Goal: Task Accomplishment & Management: Manage account settings

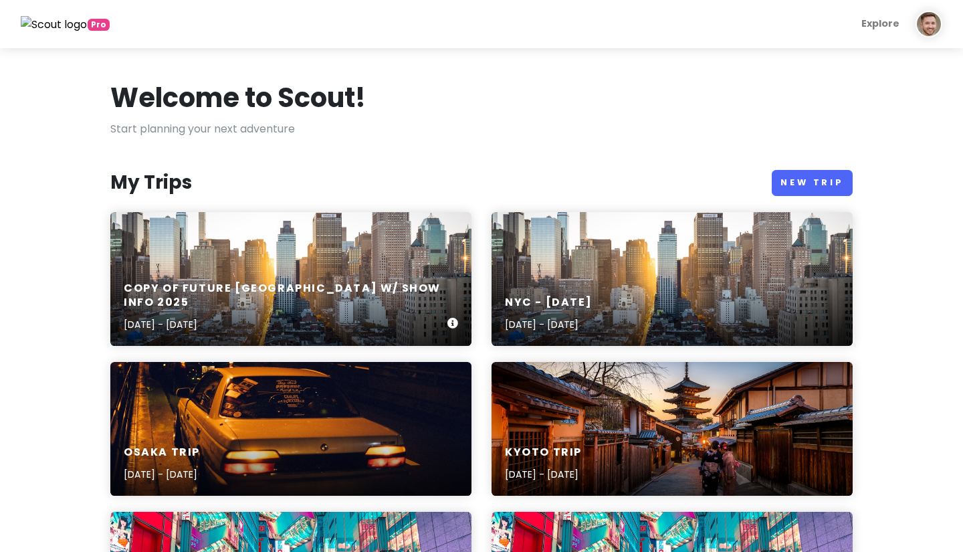
click at [332, 255] on div "Copy of Future [GEOGRAPHIC_DATA] w/ Show Info [DATE], 2025 - [DATE]" at bounding box center [290, 279] width 361 height 134
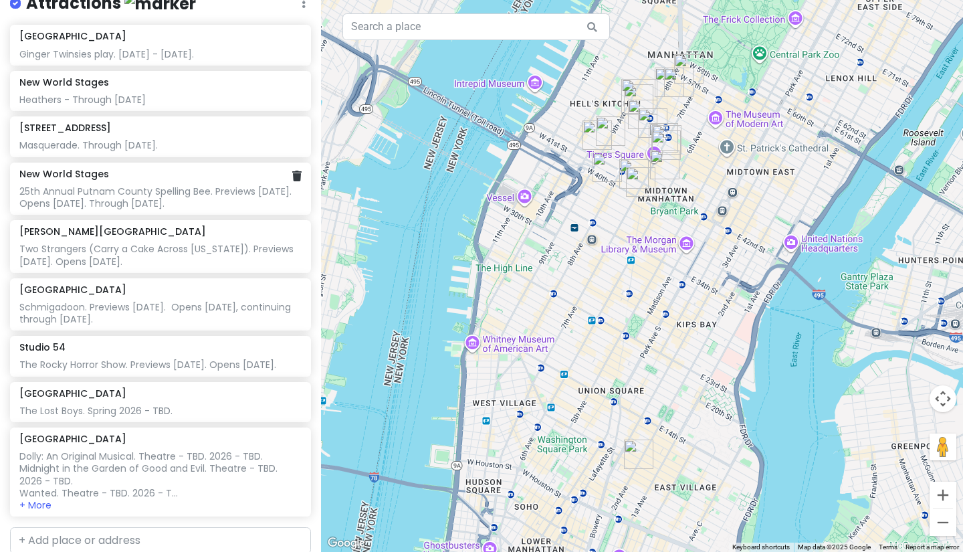
scroll to position [306, 0]
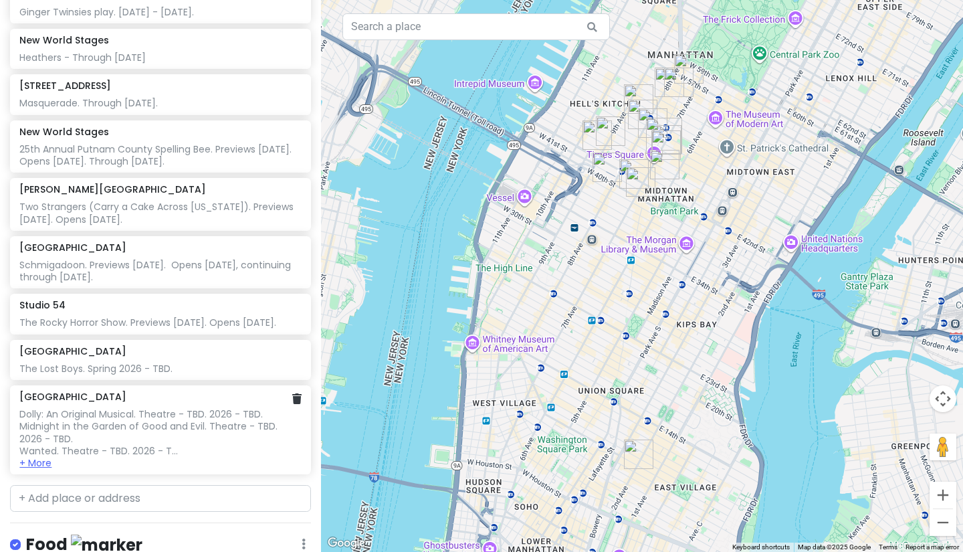
click at [42, 457] on button "+ More" at bounding box center [35, 463] width 32 height 12
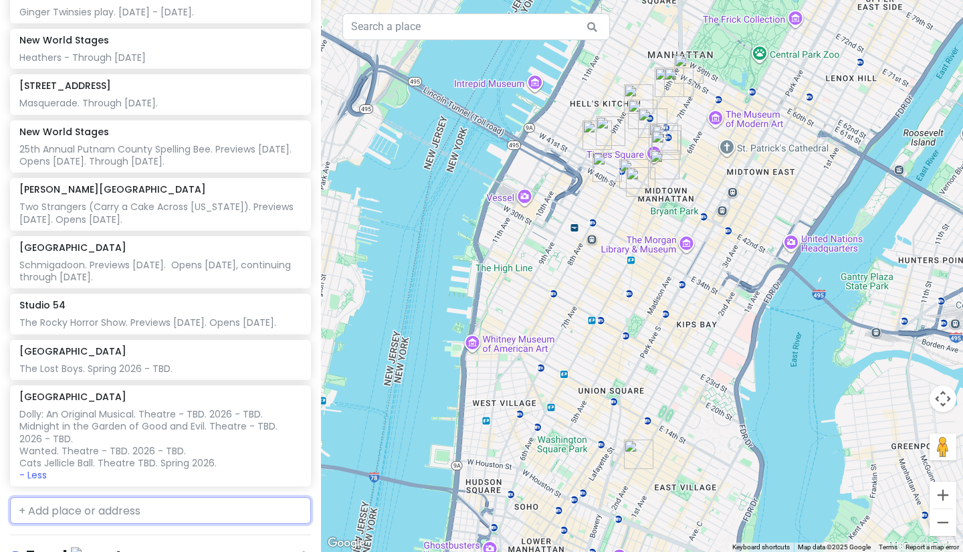
click at [85, 497] on input "text" at bounding box center [160, 510] width 301 height 27
type input "broad"
drag, startPoint x: 85, startPoint y: 487, endPoint x: 138, endPoint y: 505, distance: 55.8
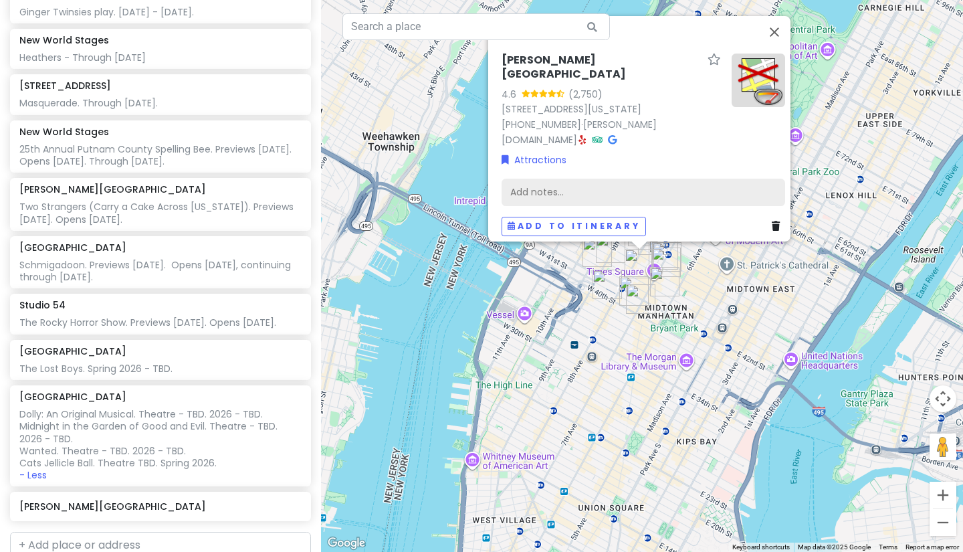
click at [570, 189] on div "Add notes..." at bounding box center [642, 192] width 283 height 28
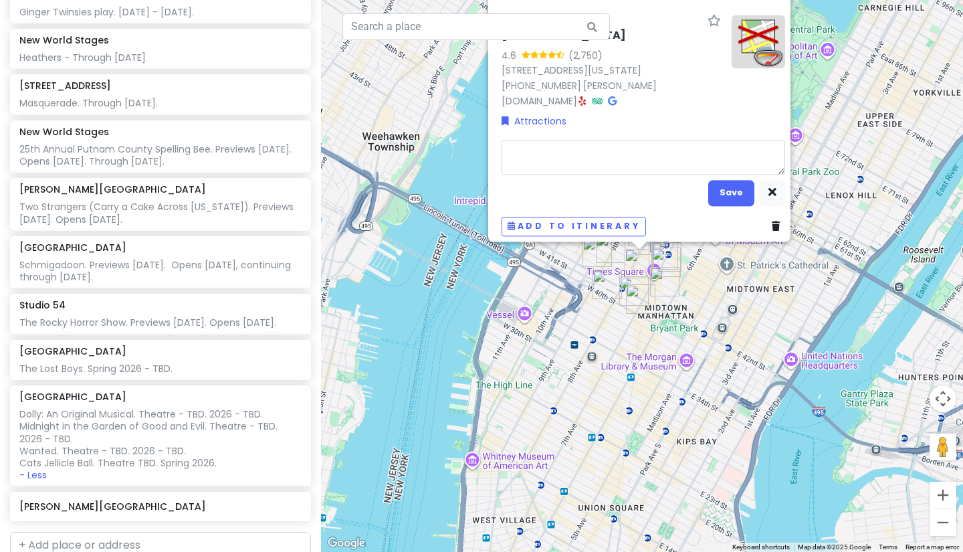
type textarea "x"
type textarea "C"
type textarea "x"
type textarea "Ca"
type textarea "x"
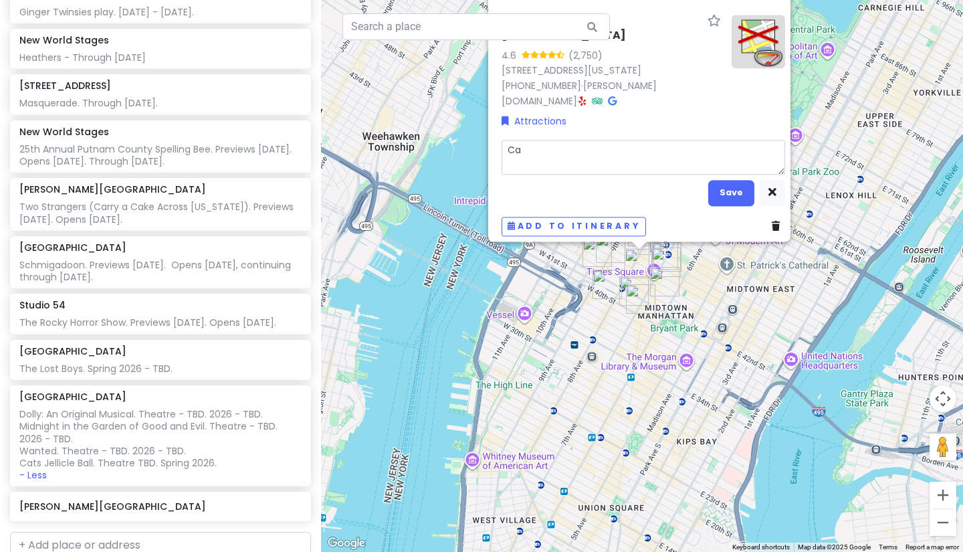
type textarea "Cat"
type textarea "x"
type textarea "Cats"
type textarea "x"
type textarea "Cats"
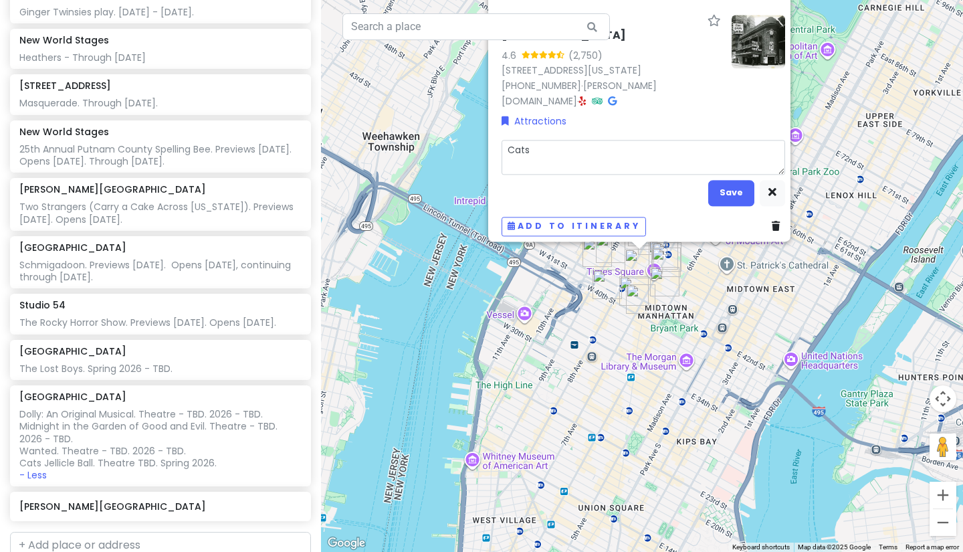
type textarea "x"
type textarea "Cats"
type textarea "x"
type textarea "Cats:"
type textarea "x"
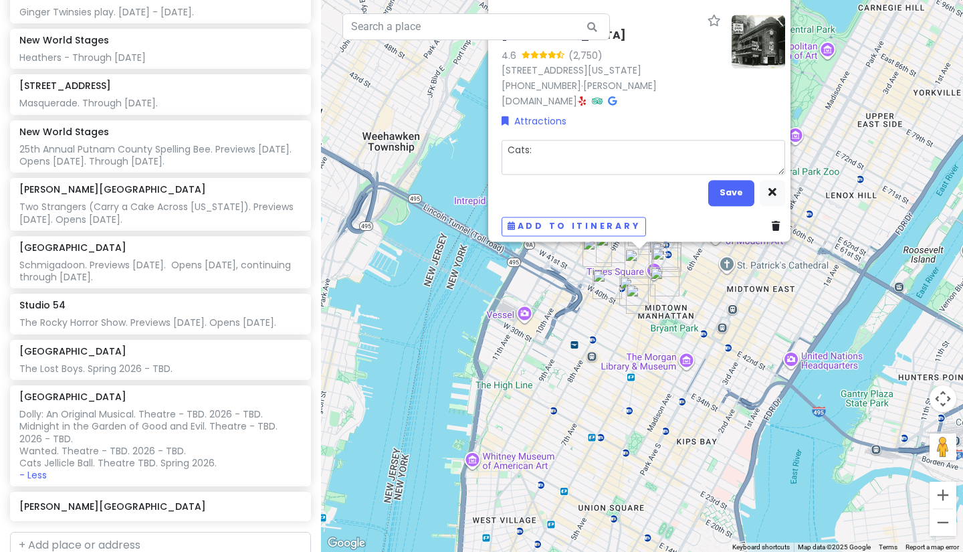
type textarea "Cats:"
type textarea "x"
type textarea "Cats: T"
type textarea "x"
type textarea "Cats: Th"
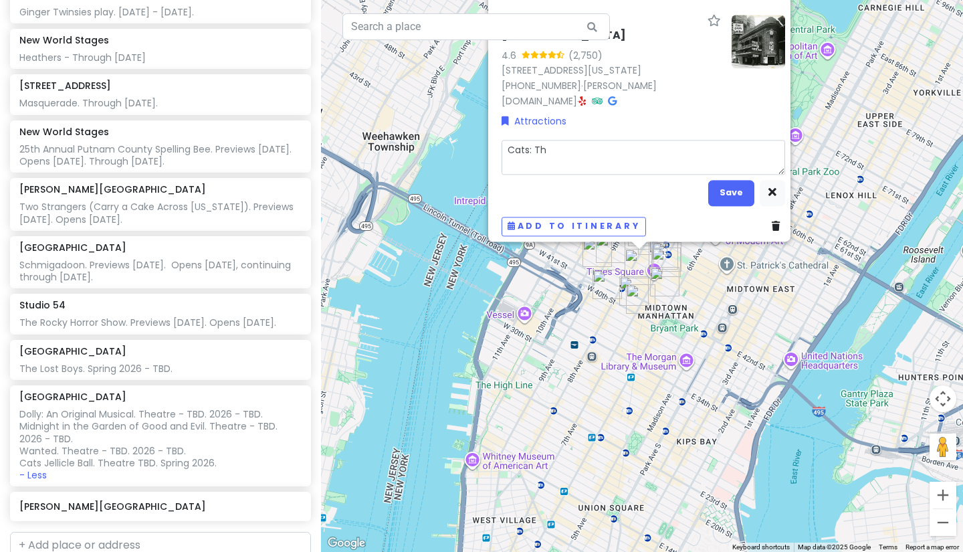
type textarea "x"
type textarea "Cats: The"
type textarea "x"
type textarea "Cats: The"
type textarea "x"
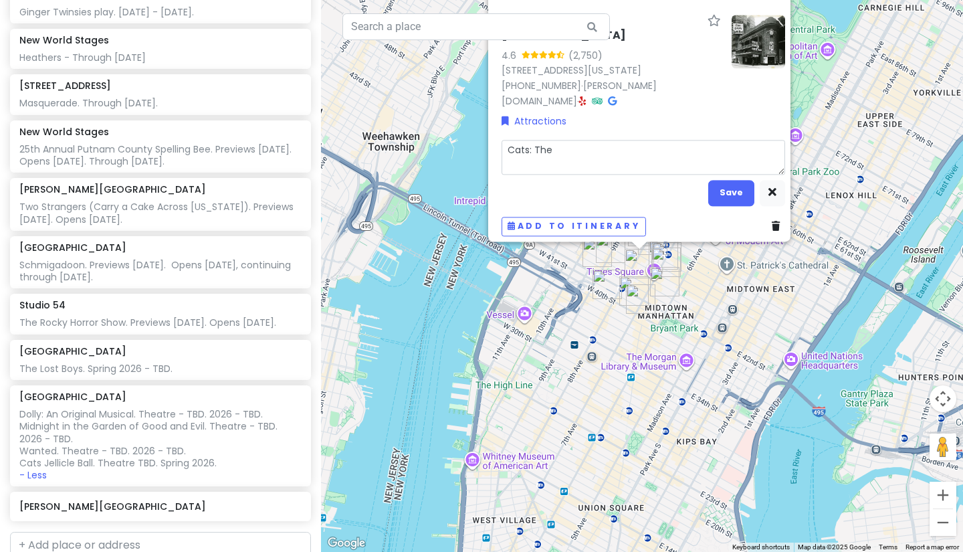
type textarea "Cats: The J"
type textarea "x"
type textarea "Cats: The Je"
type textarea "x"
type textarea "Cats: The Jel"
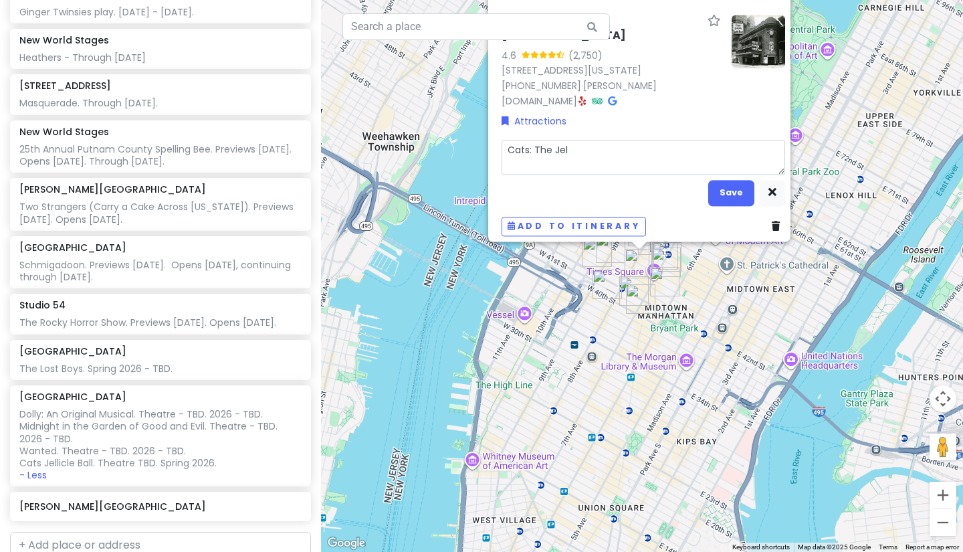
type textarea "x"
type textarea "Cats: The Jeli"
type textarea "x"
type textarea "Cats: The Jelic"
type textarea "x"
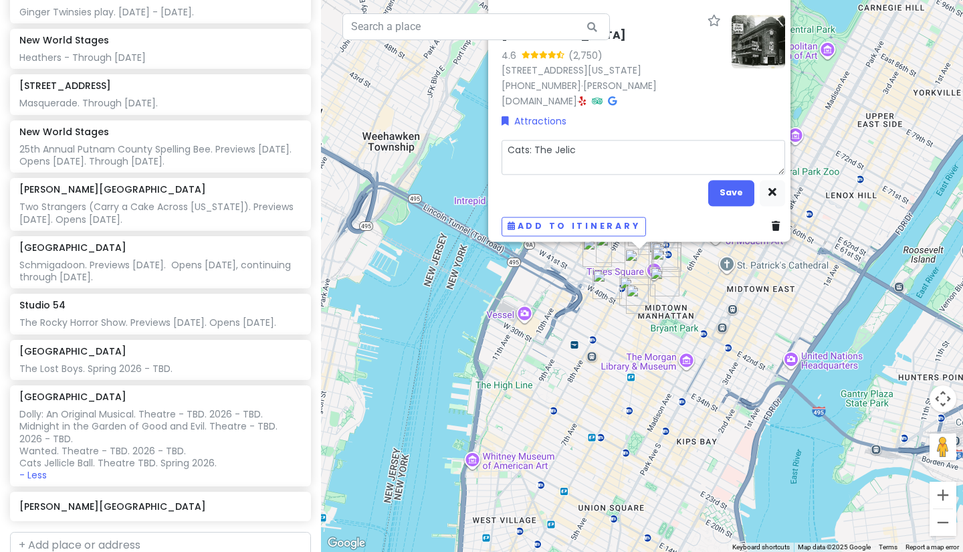
type textarea "Cats: The Jeli"
type textarea "x"
type textarea "Cats: The Jel"
type textarea "x"
type textarea "Cats: The Jell"
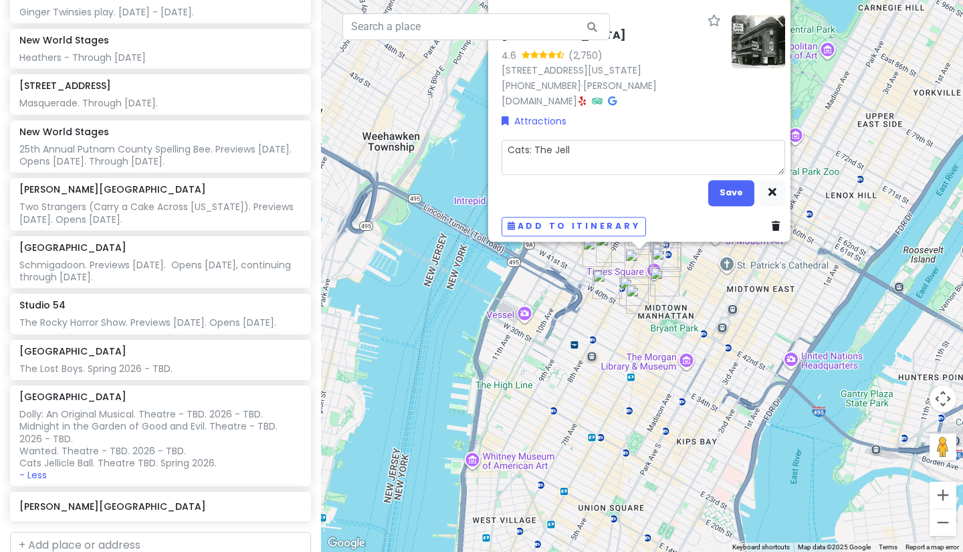
type textarea "x"
type textarea "Cats: The Jelli"
type textarea "x"
type textarea "Cats: The Jellic"
type textarea "x"
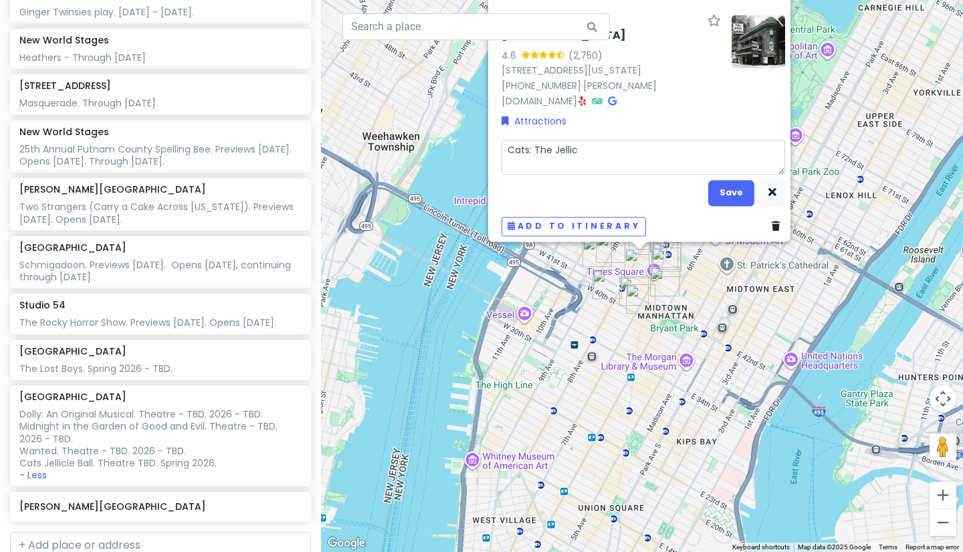
type textarea "Cats: The Jellicl"
type textarea "x"
type textarea "Cats: The Jellicle"
type textarea "x"
type textarea "Cats: The Jellicle"
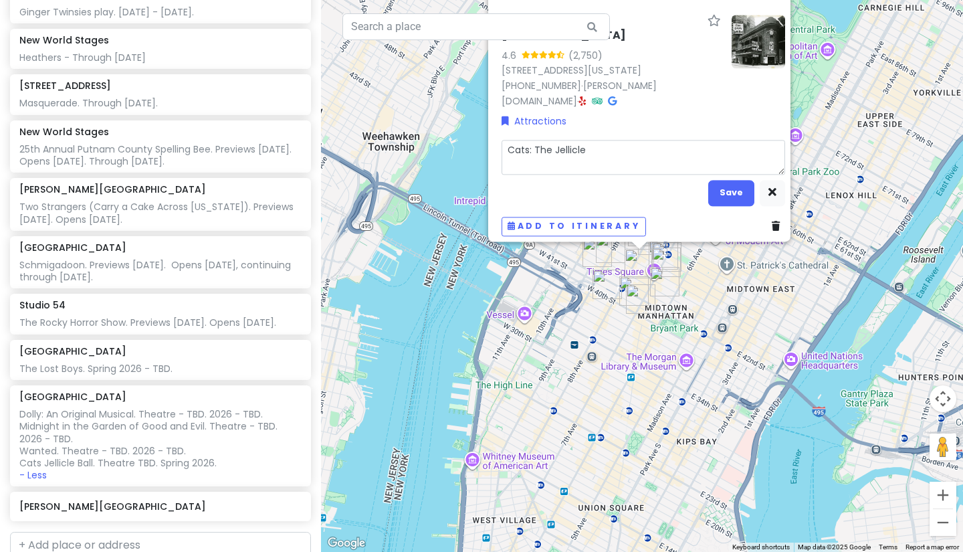
type textarea "x"
type textarea "Cats: The Jellicle B"
type textarea "x"
type textarea "Cats: The Jellicle Ba"
type textarea "x"
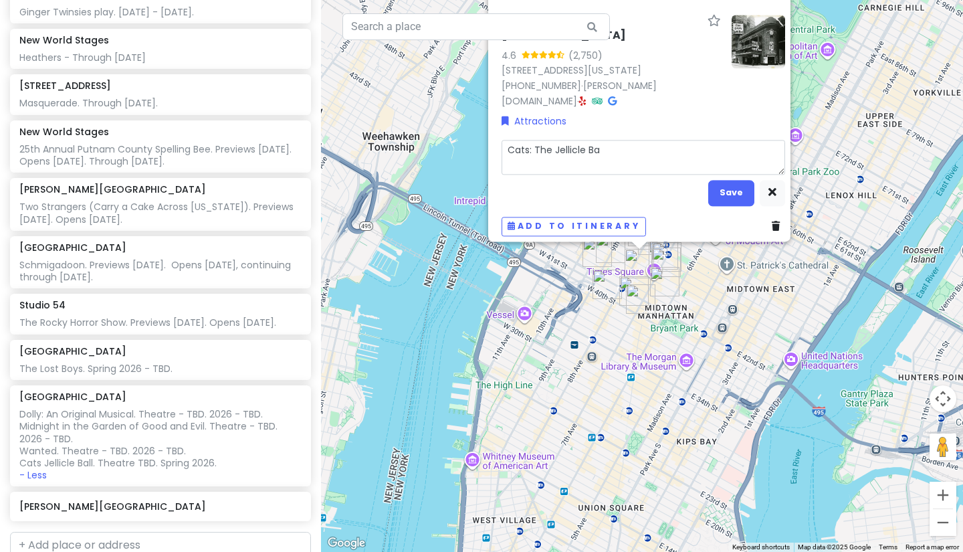
type textarea "Cats: The Jellicle [MEDICAL_DATA]"
type textarea "x"
type textarea "Cats: The Jellicle Ball"
type textarea "x"
type textarea "Cats: The Jellicle Ball."
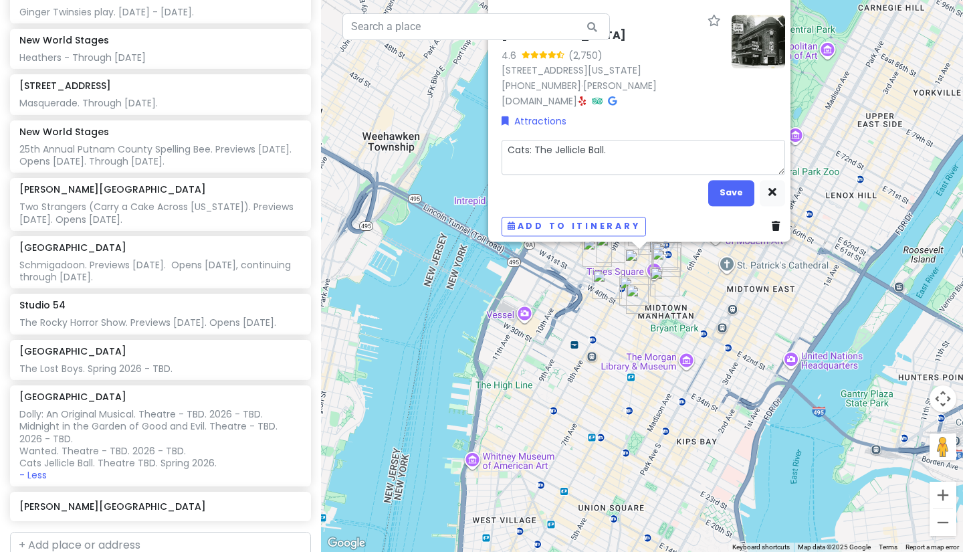
type textarea "x"
type textarea "Cats: The Jellicle Ball."
type textarea "x"
type textarea "Cats: The Jellicle Ball. P"
type textarea "x"
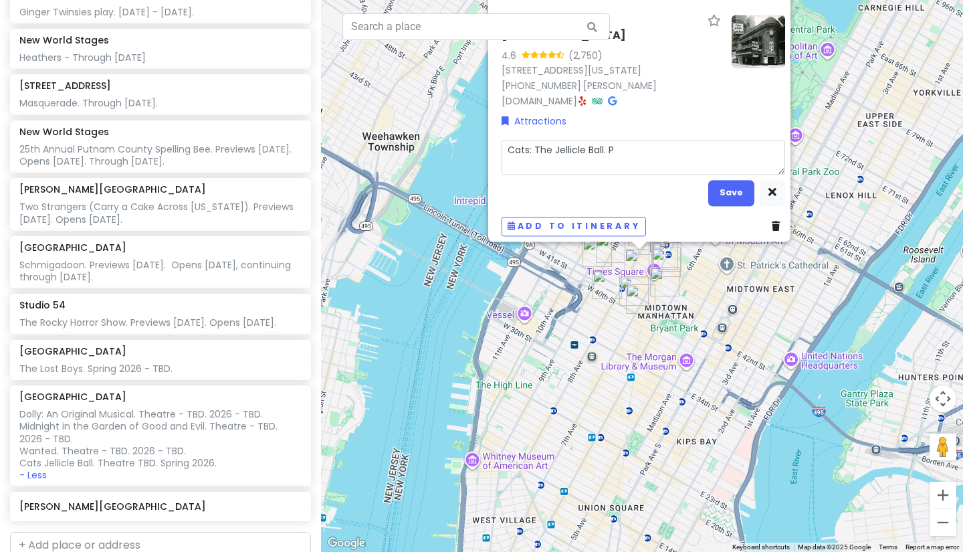
type textarea "Cats: The Jellicle Ball. Pr"
type textarea "x"
type textarea "Cats: The Jellicle Ball. Pre"
type textarea "x"
type textarea "Cats: The Jellicle Ball. Prev"
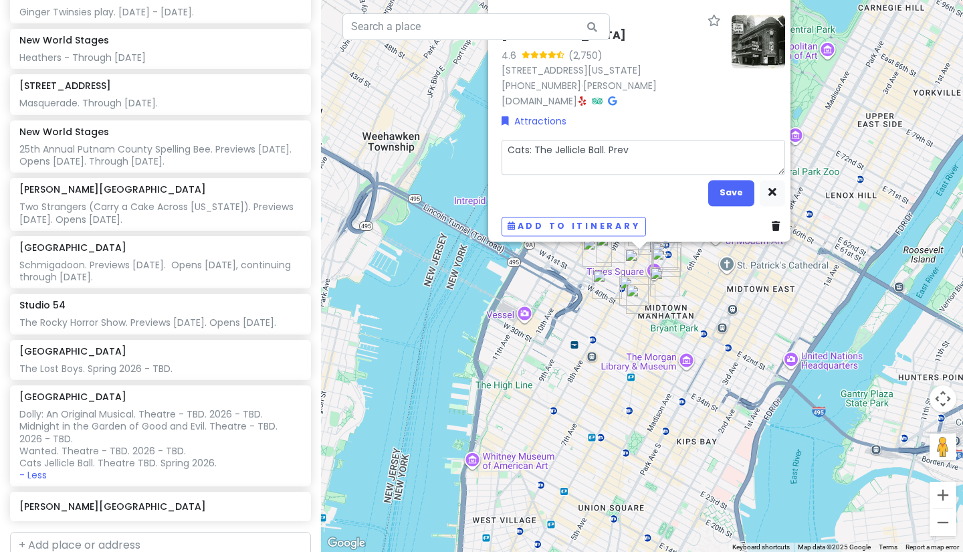
type textarea "x"
type textarea "Cats: The Jellicle Ball. Previ"
type textarea "x"
type textarea "Cats: The Jellicle Ball. [GEOGRAPHIC_DATA]"
type textarea "x"
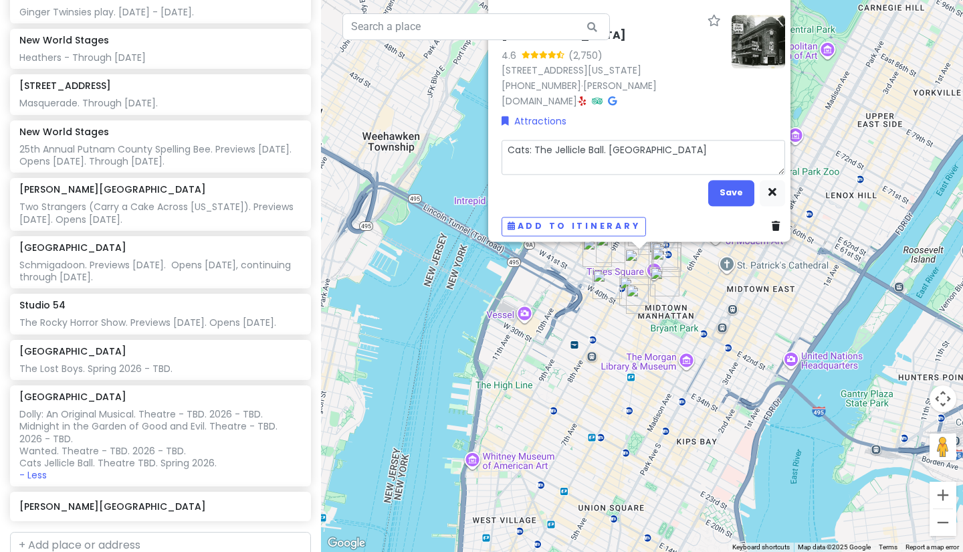
type textarea "Cats: The Jellicle Ball. [GEOGRAPHIC_DATA]"
type textarea "x"
type textarea "Cats: The Jellicle Ball. Previews"
type textarea "x"
type textarea "Cats: The Jellicle Ball. Previews"
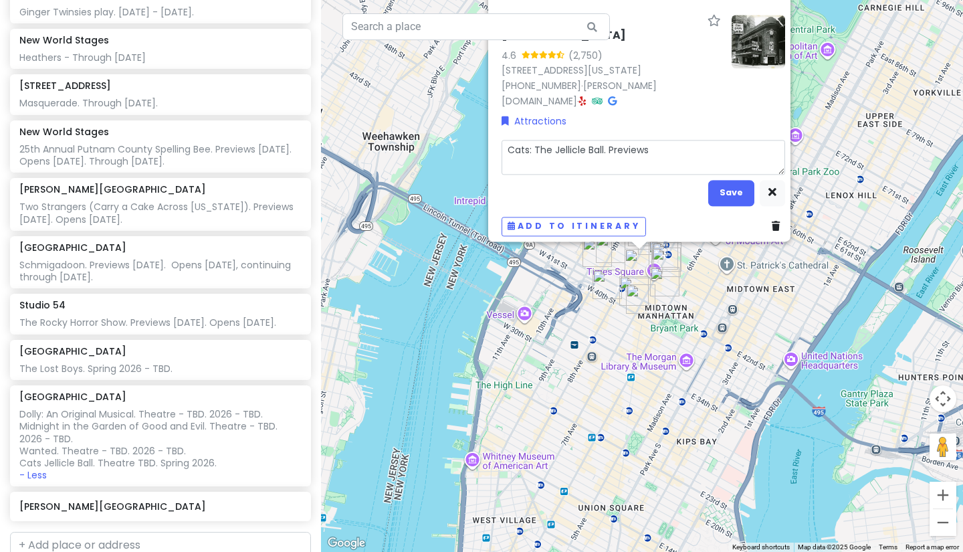
type textarea "x"
type textarea "Cats: The Jellicle Ball. Previews M"
type textarea "x"
type textarea "Cats: The Jellicle Ball. Previews Ma"
type textarea "x"
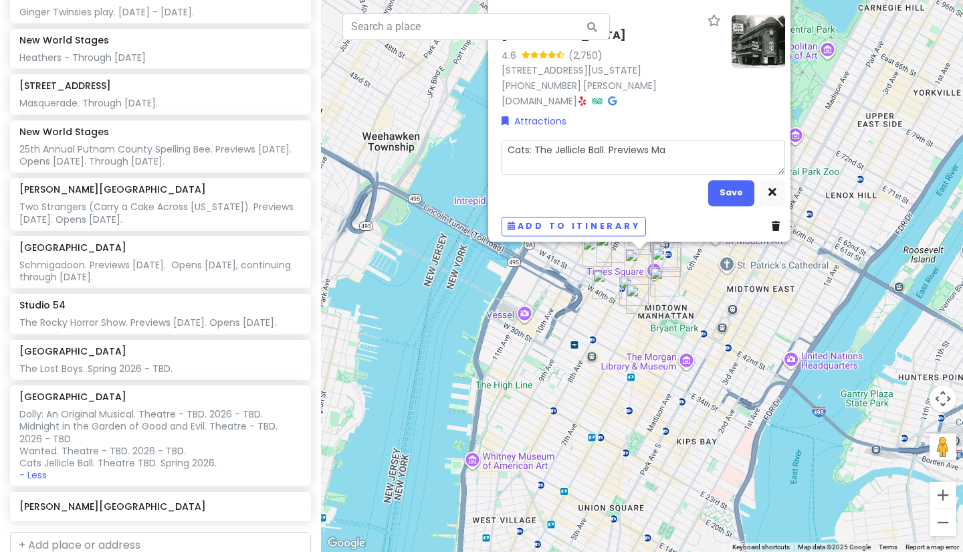
type textarea "Cats: The Jellicle Ball. Previews Mar"
type textarea "x"
type textarea "Cats: The Jellicle Ball. Previews [PERSON_NAME]"
type textarea "x"
type textarea "Cats: The Jellicle Ball. Previews March"
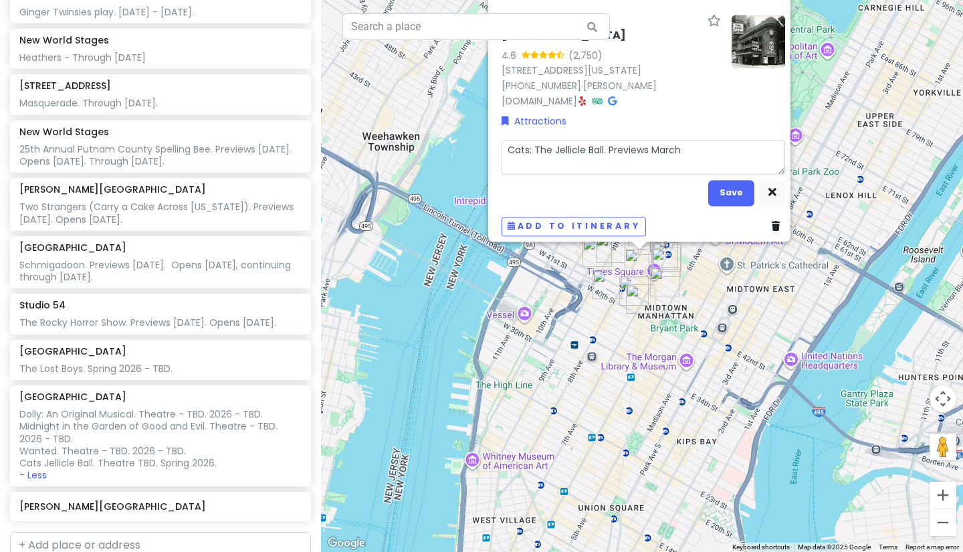
type textarea "x"
type textarea "Cats: The Jellicle Ball. Previews March"
type textarea "x"
type textarea "Cats: The Jellicle Ball. Previews [DATE]"
type textarea "x"
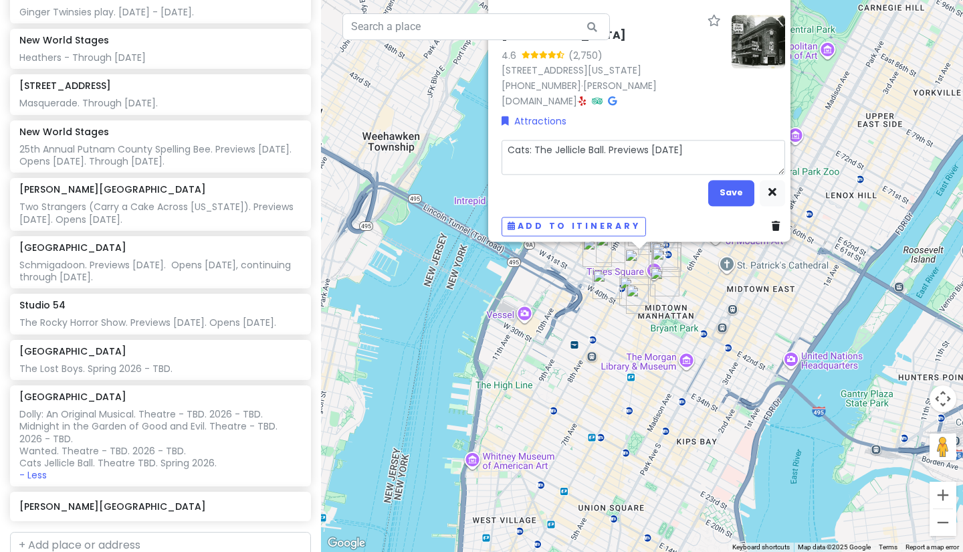
type textarea "Cats: The Jellicle Ball. Previews [DATE]"
type textarea "x"
type textarea "Cats: The Jellicle Ball. Previews [DATE]."
type textarea "x"
type textarea "Cats: The Jellicle Ball. Previews [DATE]."
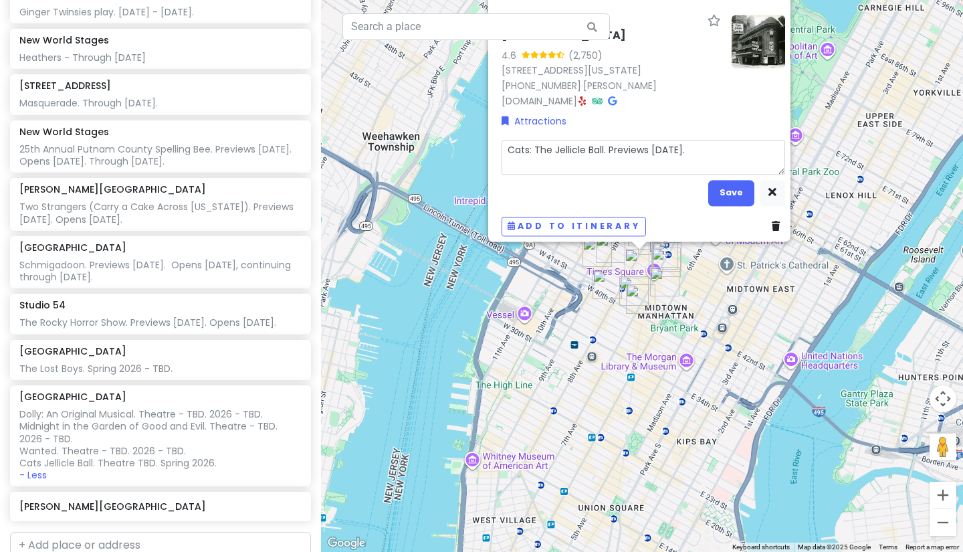
type textarea "x"
type textarea "Cats: The Jellicle Ball. Previews [DATE]. O"
type textarea "x"
type textarea "Cats: The Jellicle Ball. Previews [DATE]. Op"
type textarea "x"
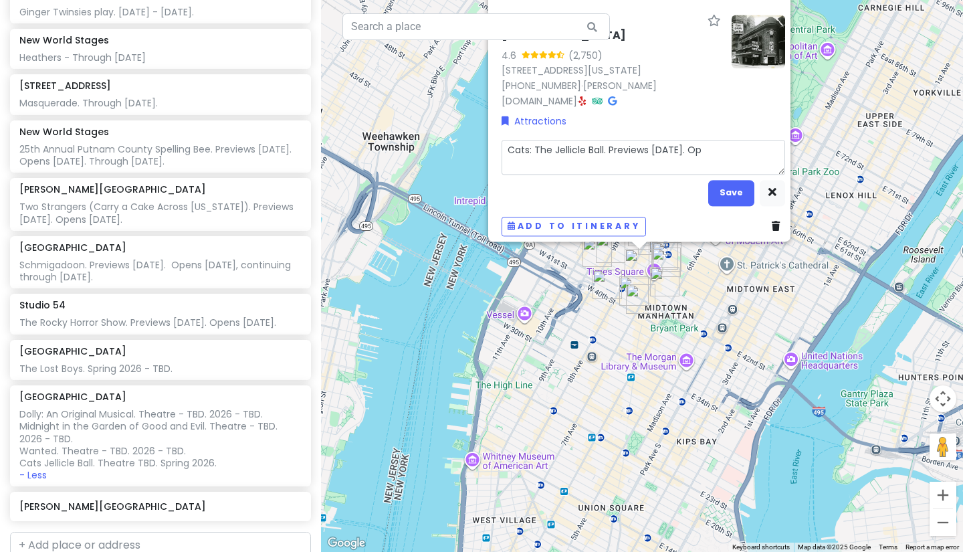
type textarea "Cats: The Jellicle Ball. Previews [DATE]. Ope"
type textarea "x"
type textarea "Cats: The Jellicle Ball. Previews [DATE]. Open"
type textarea "x"
type textarea "Cats: The Jellicle Ball. Previews [DATE]. Opens"
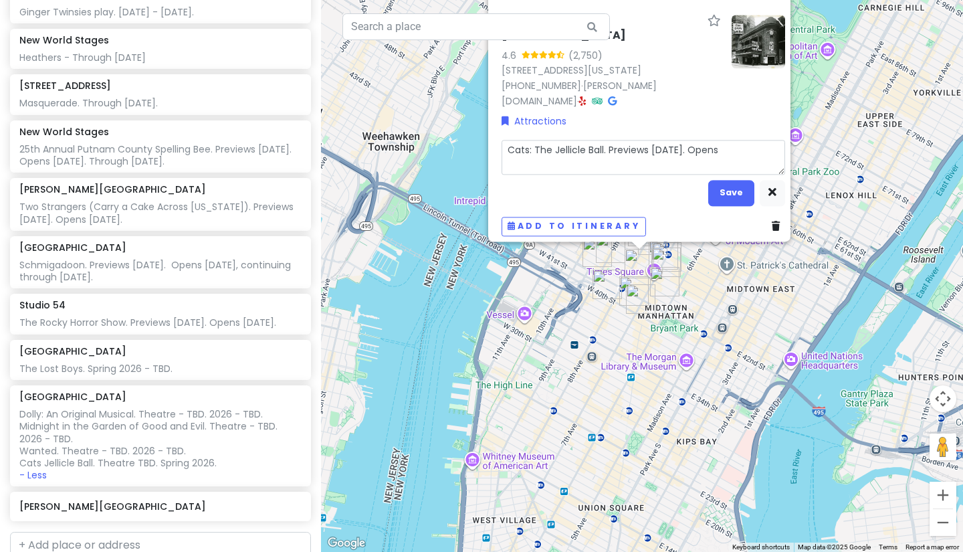
type textarea "x"
type textarea "Cats: The Jellicle Ball. Previews [DATE]. Opens"
type textarea "x"
type textarea "Cats: The Jellicle Ball. Previews [DATE]. Opens A"
type textarea "x"
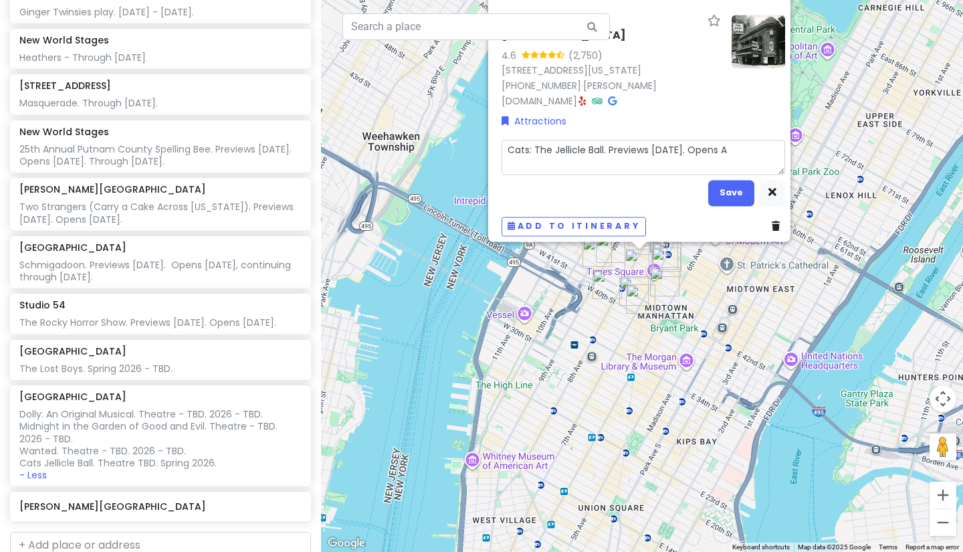
type textarea "Cats: The Jellicle Ball. Previews [DATE]. Opens Ap"
type textarea "x"
type textarea "Cats: The Jellicle Ball. Previews [DATE]. Opens Apr"
type textarea "x"
type textarea "Cats: The Jellicle Ball. Previews [DATE]. Opens Apri"
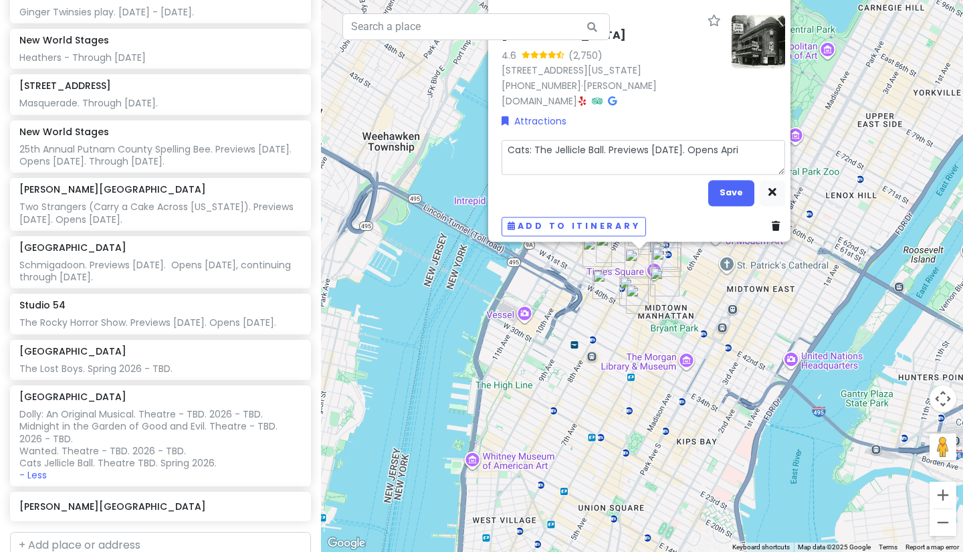
type textarea "x"
type textarea "Cats: The Jellicle Ball. Previews [DATE]. Opens April"
type textarea "x"
type textarea "Cats: The Jellicle Ball. Previews [DATE]. Opens April"
type textarea "x"
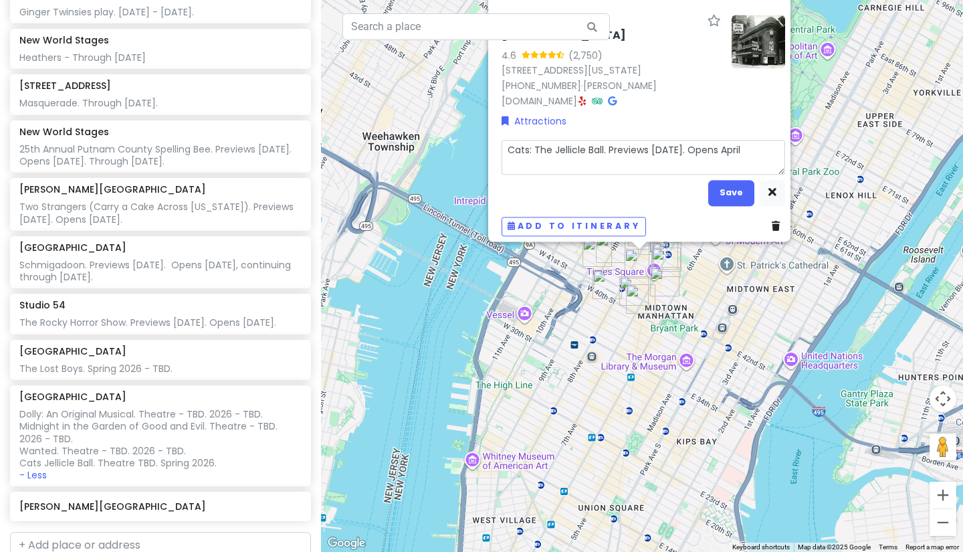
type textarea "Cats: The Jellicle Ball. Previews [DATE]. Opens [DATE]"
type textarea "x"
type textarea "Cats: The Jellicle Ball. Previews [DATE]. Opens [DATE]."
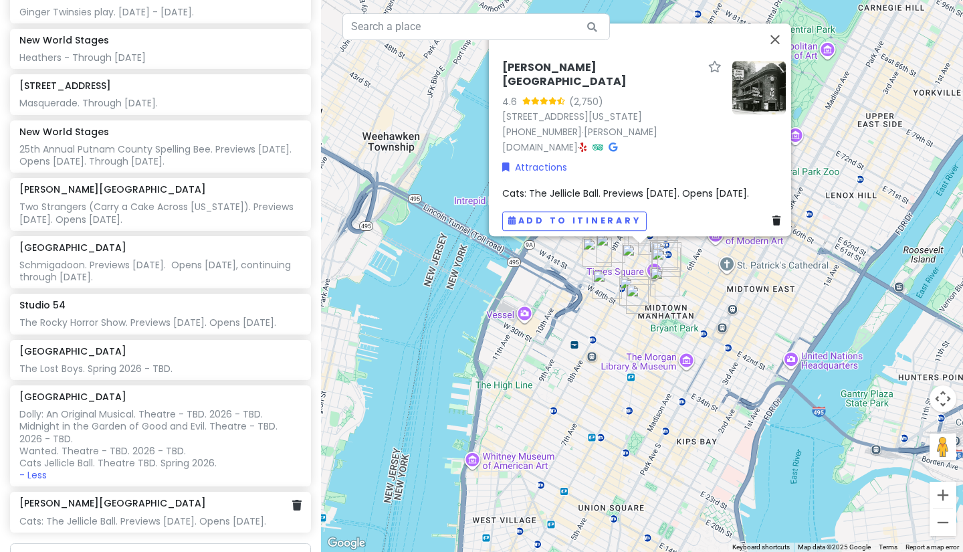
scroll to position [310, 0]
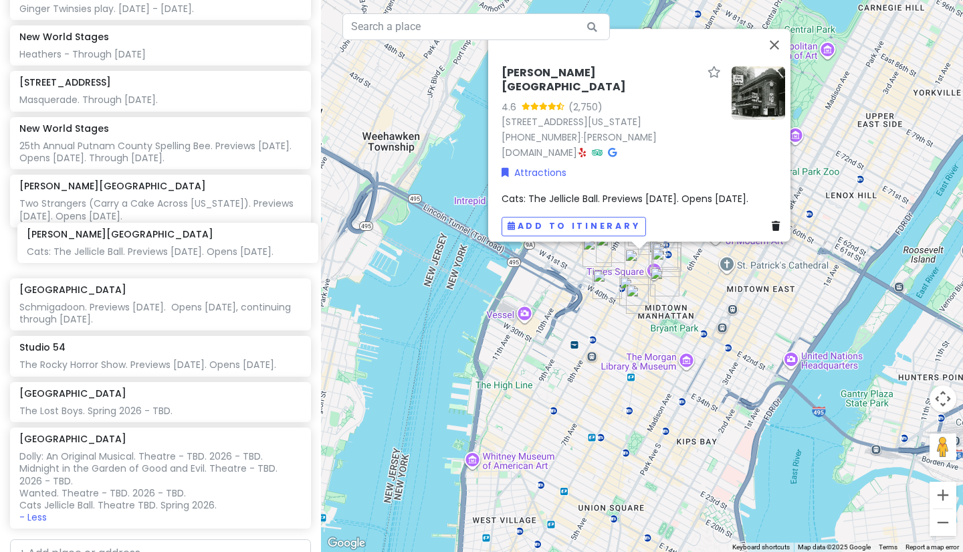
drag, startPoint x: 142, startPoint y: 469, endPoint x: 150, endPoint y: 235, distance: 233.5
click at [150, 235] on div "Orpheum Theatre Ginger Twinsies play. [DATE] - [DATE]. New World Stages Heather…" at bounding box center [160, 256] width 321 height 554
click at [126, 283] on div "Nederlander Theatre Schmigadoon. Previews [DATE]. Opens [DATE], continuing thro…" at bounding box center [159, 304] width 281 height 42
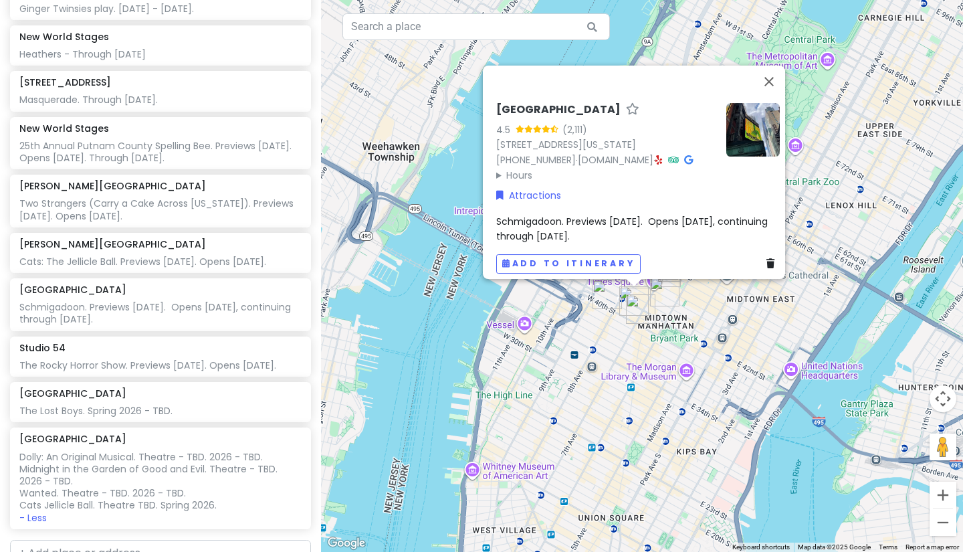
click at [653, 217] on span "Schmigadoon. Previews [DATE]. Opens [DATE], continuing through [DATE]." at bounding box center [633, 228] width 274 height 28
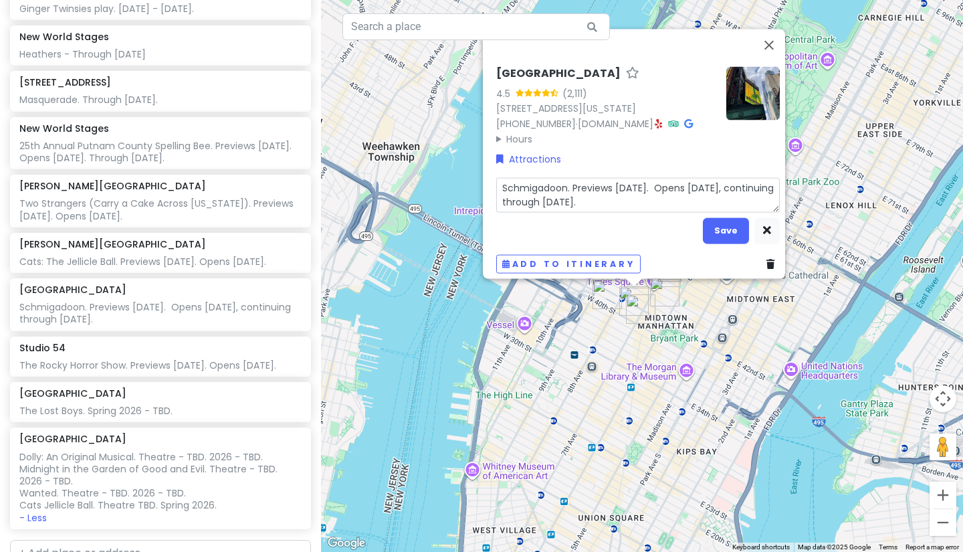
click at [667, 180] on textarea "Schmigadoon. Previews [DATE]. Opens [DATE], continuing through [DATE]." at bounding box center [637, 194] width 283 height 35
type textarea "x"
type textarea "Schmigadoon. Previews [DATE] Opens [DATE], continuing through [DATE]."
type textarea "x"
type textarea "Schmigadoon. Previews [DATE], 202 Opens [DATE], continuing through [DATE]."
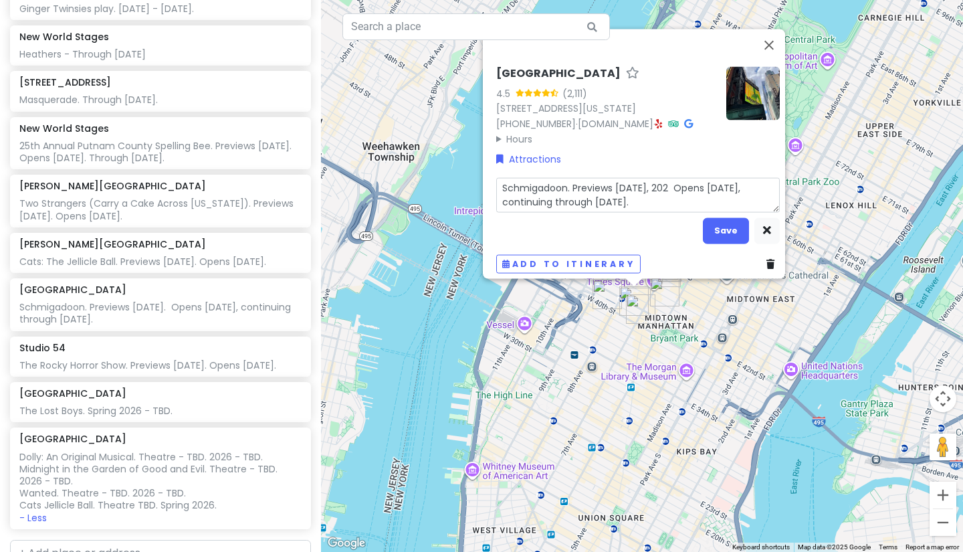
type textarea "x"
type textarea "Schmigadoon. Previews [DATE] Opens [DATE], continuing through [DATE]."
type textarea "x"
type textarea "Schmigadoon. Previews [DATE], 2 Opens [DATE], continuing through [DATE]."
type textarea "x"
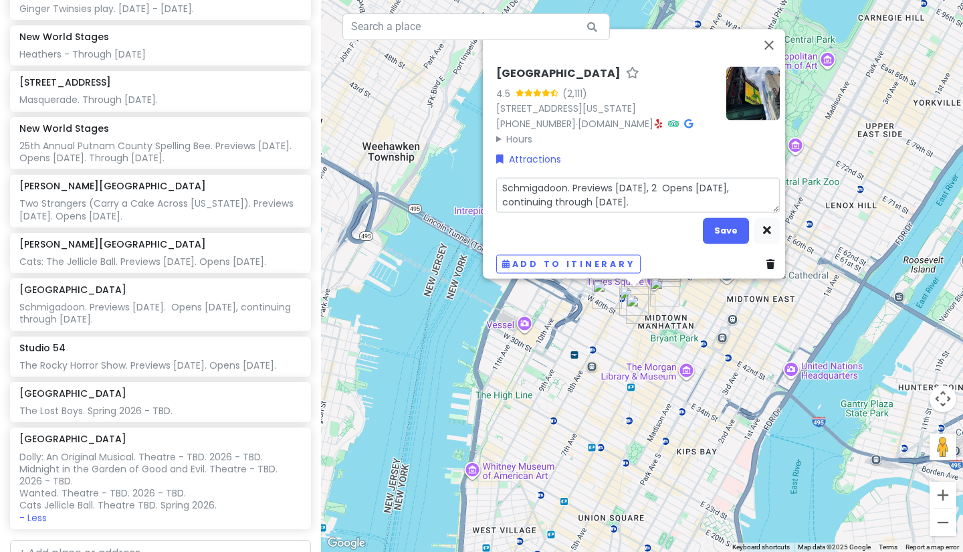
type textarea "Schmigadoon. Previews [DATE], Opens [DATE], continuing through [DATE]."
type textarea "x"
type textarea "Schmigadoon. Previews [DATE], Opens [DATE], continuing through [DATE]."
type textarea "x"
type textarea "Schmigadoon. Previews [DATE] Opens [DATE], continuing through [DATE]."
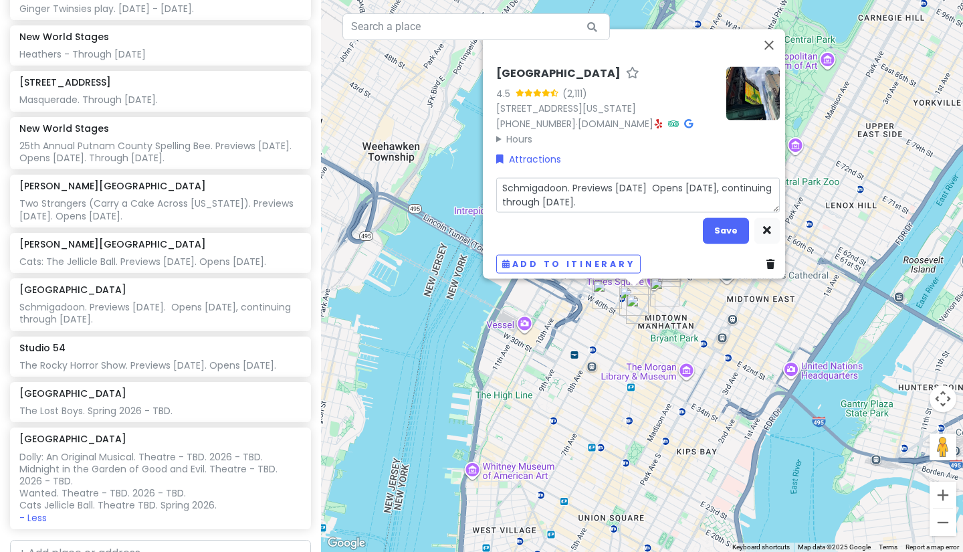
type textarea "x"
type textarea "Schmigadoon. Previews [DATE]. Opens [DATE], continuing through [DATE]."
click at [747, 177] on textarea "Schmigadoon. Previews [DATE]. Opens [DATE], continuing through [DATE]." at bounding box center [637, 194] width 283 height 35
type textarea "x"
type textarea "Schmigadoon. Previews [DATE]. Opens [DATE],continuing through [DATE]."
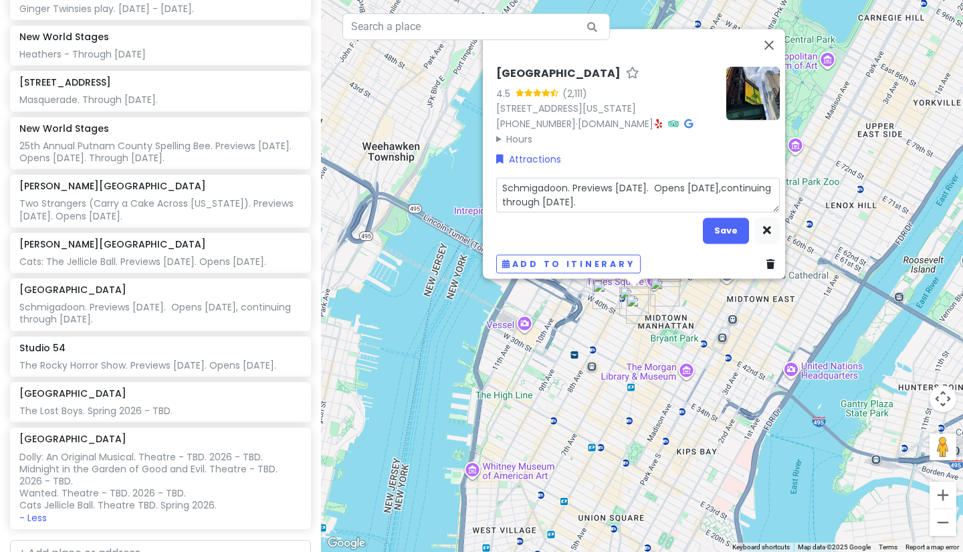
type textarea "x"
type textarea "Schmigadoon. Previews [DATE]. Opens [DATE]continuing through [DATE]."
type textarea "x"
type textarea "Schmigadoon. Previews [DATE]. Opens [DATE], 202continuing through [DATE]."
type textarea "x"
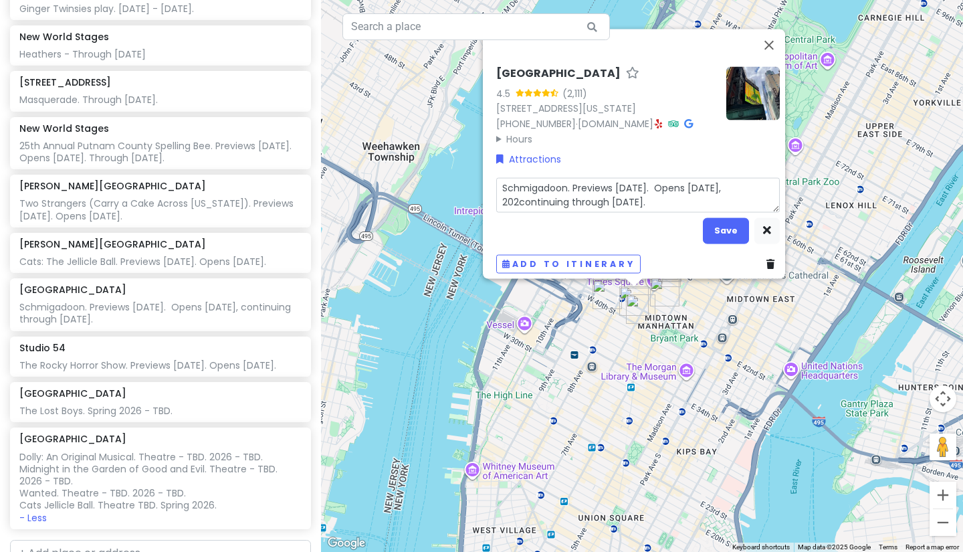
type textarea "Schmigadoon. Previews [DATE]. Opens [DATE], 20continuing through [DATE]."
type textarea "x"
type textarea "Schmigadoon. Previews [DATE]. Opens [DATE], 2continuing through [DATE]."
type textarea "x"
type textarea "Schmigadoon. Previews [DATE]. Opens [DATE], continuing through [DATE]."
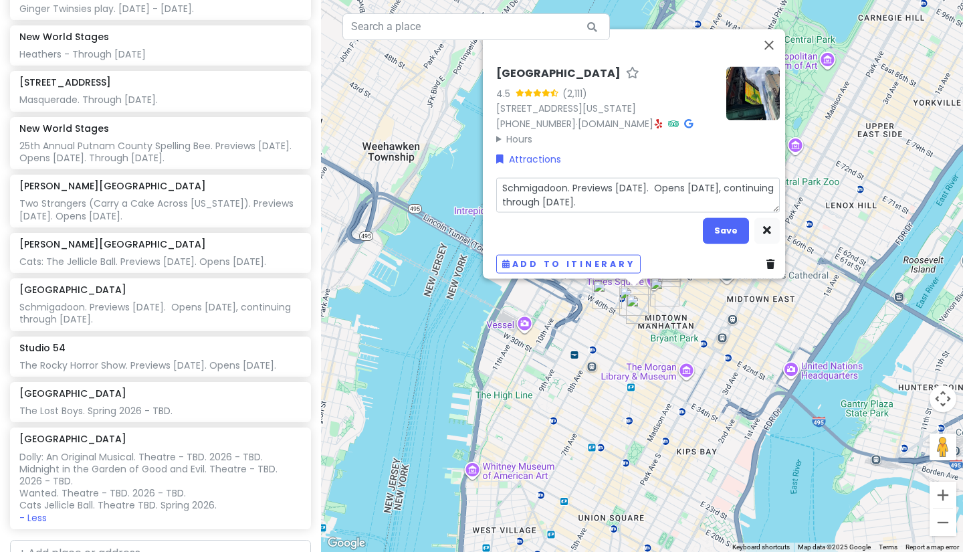
type textarea "x"
type textarea "Schmigadoon. Previews [DATE]. Opens [DATE],continuing through [DATE]."
type textarea "x"
type textarea "Schmigadoon. Previews [DATE]. Opens April 20continuing through [DATE]."
type textarea "x"
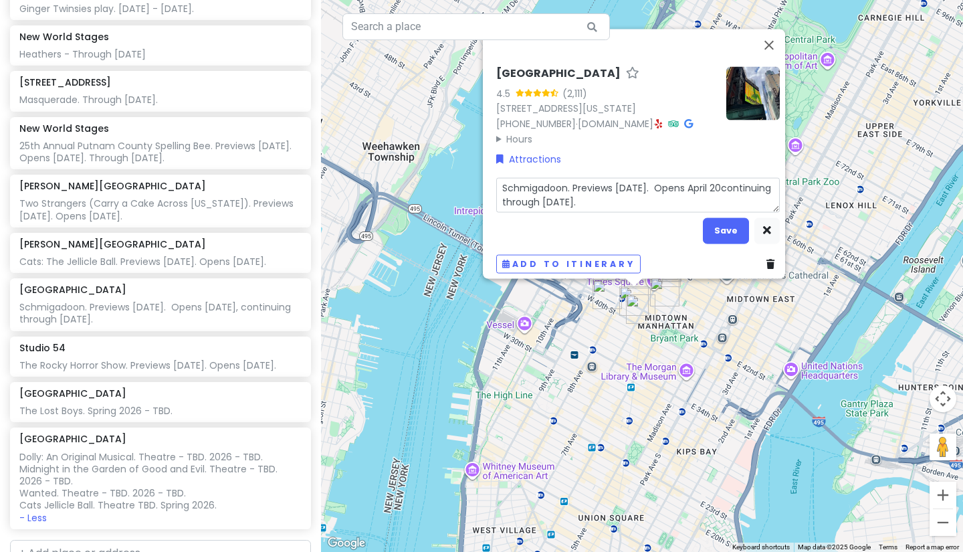
type textarea "Schmigadoon. Previews [DATE]. Opens [DATE].continuing through [DATE]."
type textarea "x"
type textarea "Schmigadoon. Previews [DATE]. Opens [DATE]. continuing through [DATE]."
type textarea "x"
type textarea "Schmigadoon. Previews [DATE]. Opens [DATE]. ontinuing through [DATE]."
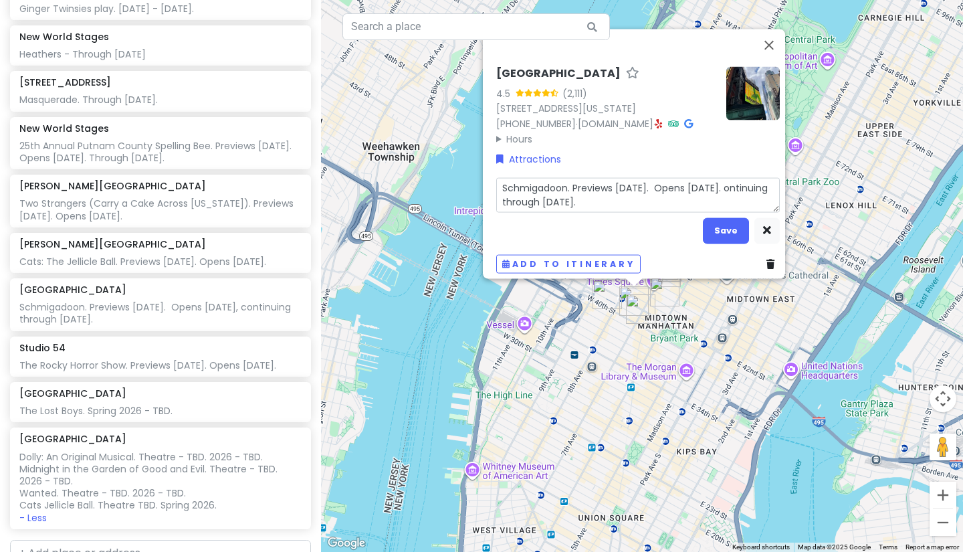
type textarea "x"
type textarea "Schmigadoon. Previews [DATE]. Opens [DATE]. Continuing through [DATE]."
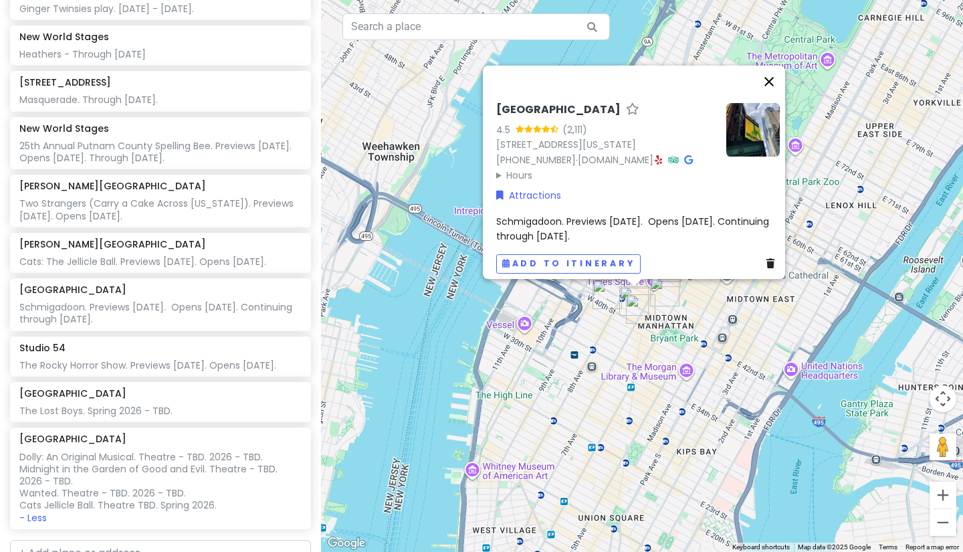
click at [776, 66] on button "Close" at bounding box center [769, 82] width 32 height 32
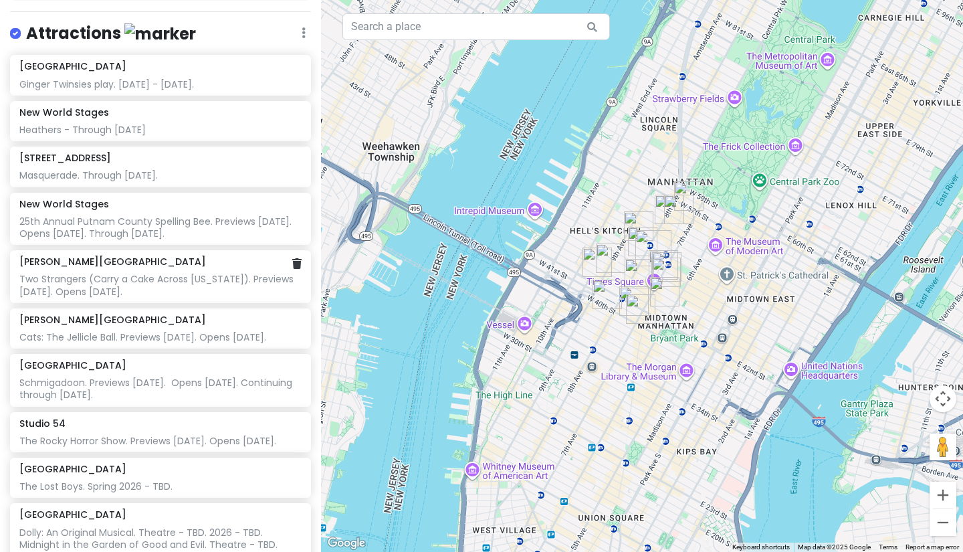
scroll to position [227, 0]
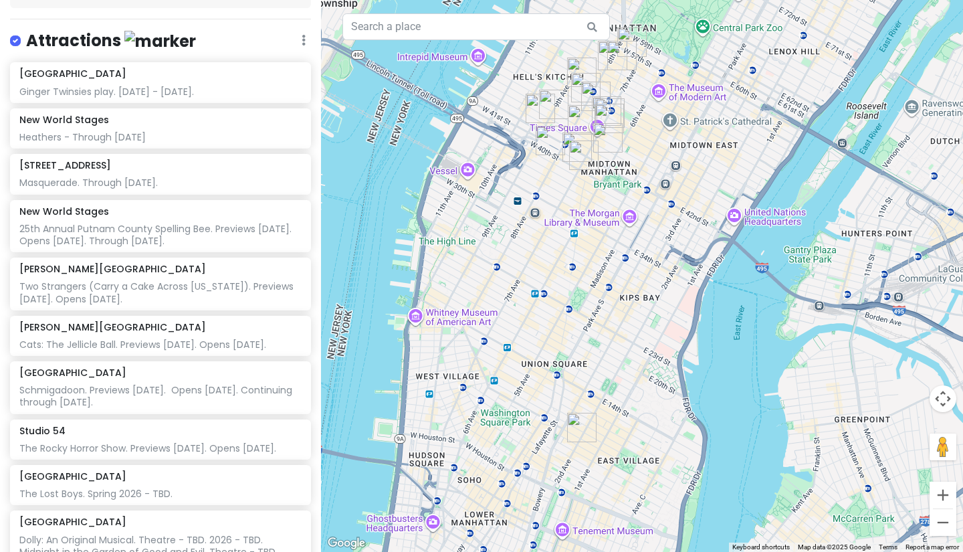
drag, startPoint x: 513, startPoint y: 327, endPoint x: 451, endPoint y: 159, distance: 179.2
click at [451, 159] on div at bounding box center [642, 276] width 642 height 552
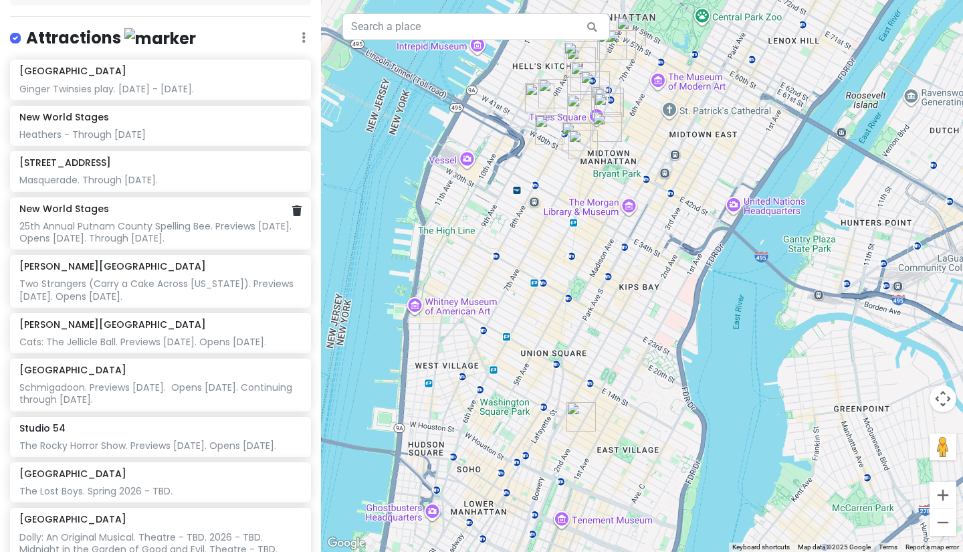
scroll to position [280, 0]
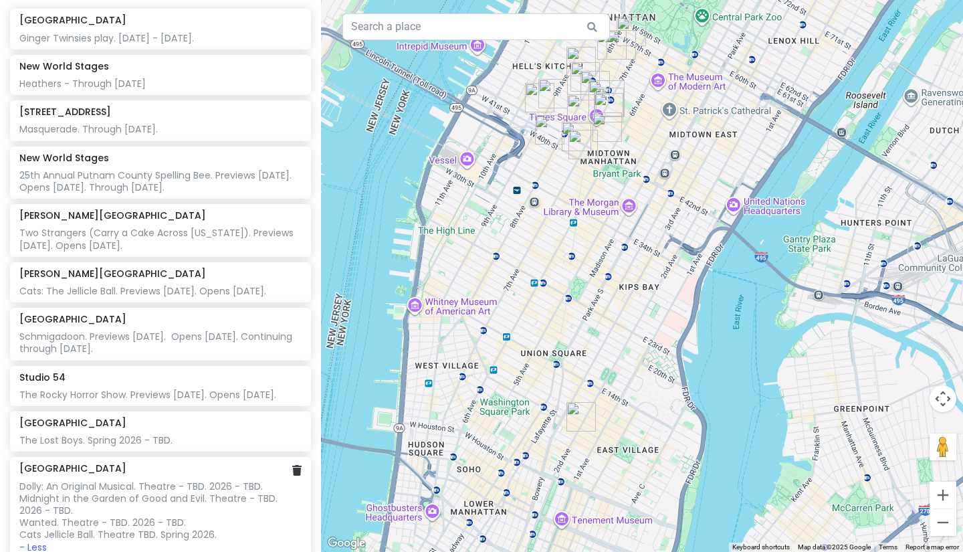
click at [86, 480] on div "Dolly: An Original Musical. Theatre - TBD. 2026 - TBD. Midnight in the Garden o…" at bounding box center [159, 510] width 281 height 61
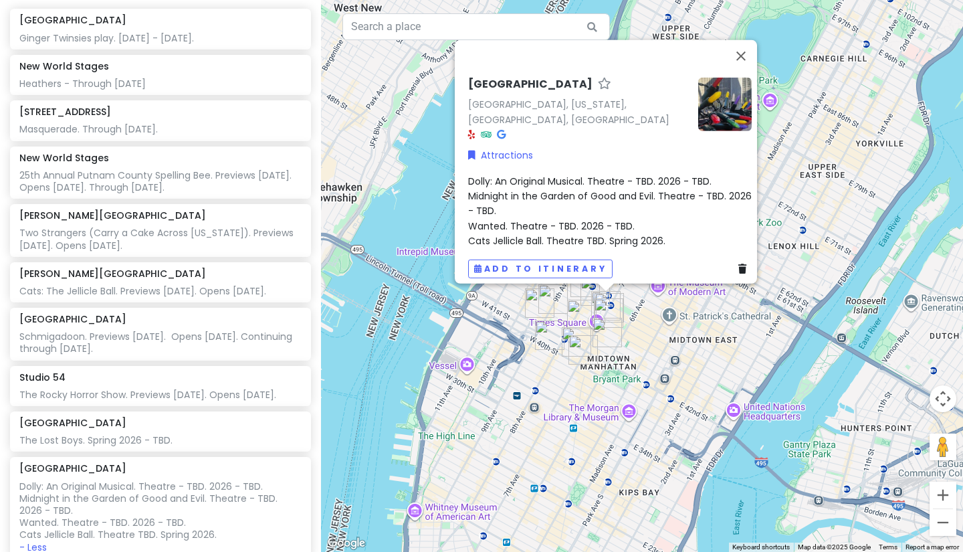
click at [655, 230] on span "Dolly: An Original Musical. Theatre - TBD. 2026 - TBD. Midnight in the Garden o…" at bounding box center [611, 211] width 286 height 74
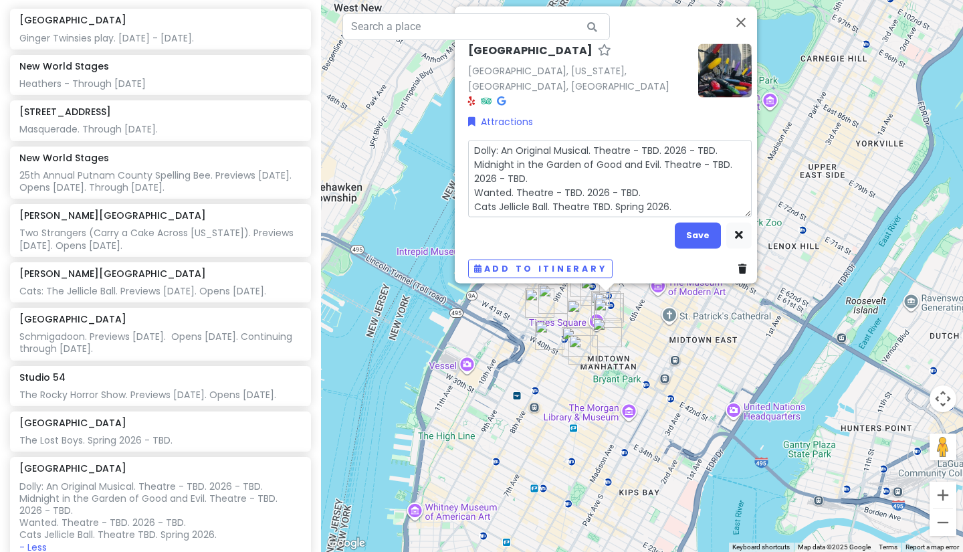
drag, startPoint x: 673, startPoint y: 198, endPoint x: 429, endPoint y: 198, distance: 244.7
click at [429, 198] on div "[GEOGRAPHIC_DATA], [US_STATE], [GEOGRAPHIC_DATA], [GEOGRAPHIC_DATA] Attractions…" at bounding box center [642, 276] width 642 height 552
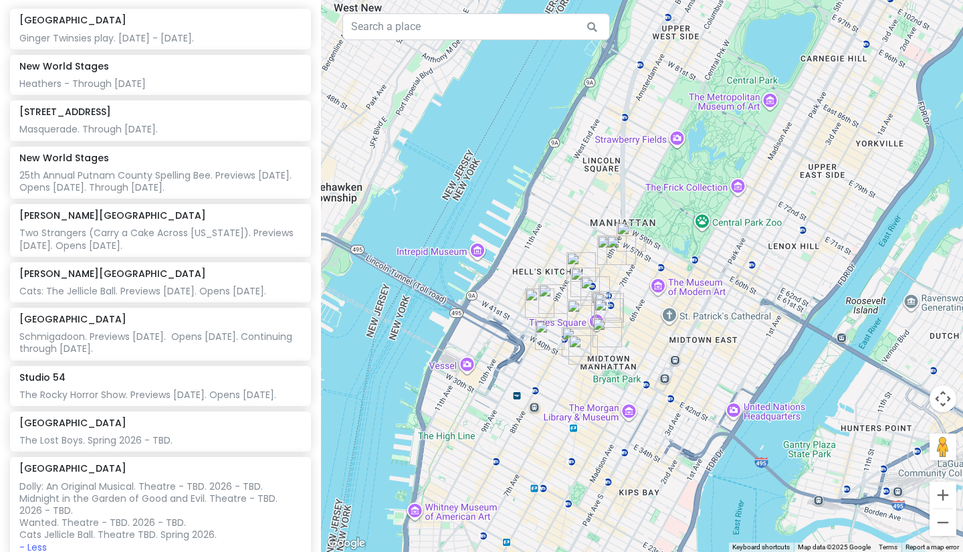
click at [177, 528] on div "Orpheum Theatre Ginger Twinsies play. [DATE] - [DATE]. New World Stages Heather…" at bounding box center [160, 286] width 321 height 554
click at [185, 497] on div "Dolly: An Original Musical. Theatre - TBD. 2026 - TBD. Midnight in the Garden o…" at bounding box center [159, 510] width 281 height 61
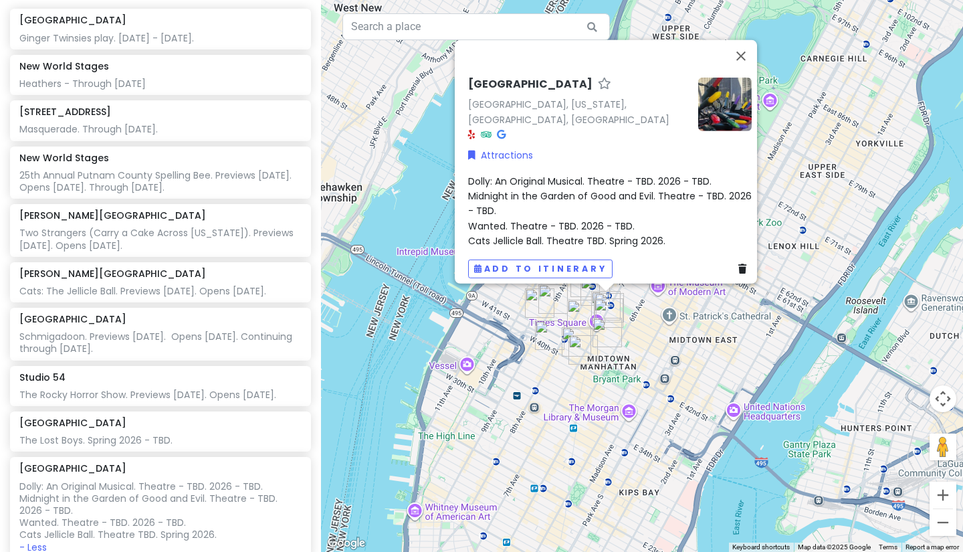
click at [629, 221] on div "Dolly: An Original Musical. Theatre - TBD. 2026 - TBD. Midnight in the Garden o…" at bounding box center [609, 210] width 283 height 75
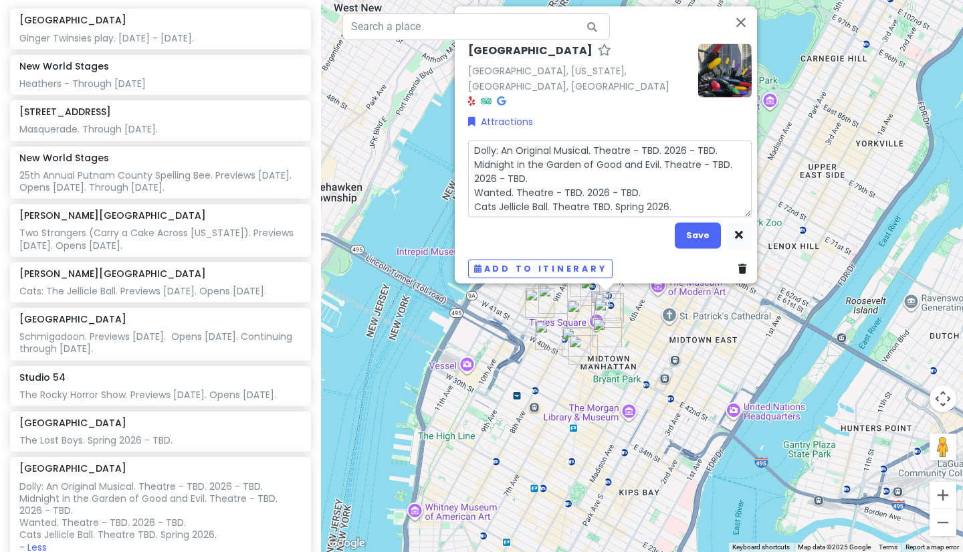
drag, startPoint x: 683, startPoint y: 194, endPoint x: 465, endPoint y: 203, distance: 217.5
click at [468, 203] on textarea "Dolly: An Original Musical. Theatre - TBD. 2026 - TBD. Midnight in the Garden o…" at bounding box center [609, 178] width 283 height 77
type textarea "x"
type textarea "Dolly: An Original Musical. Theatre - TBD. 2026 - TBD. Midnight in the Garden o…"
type textarea "x"
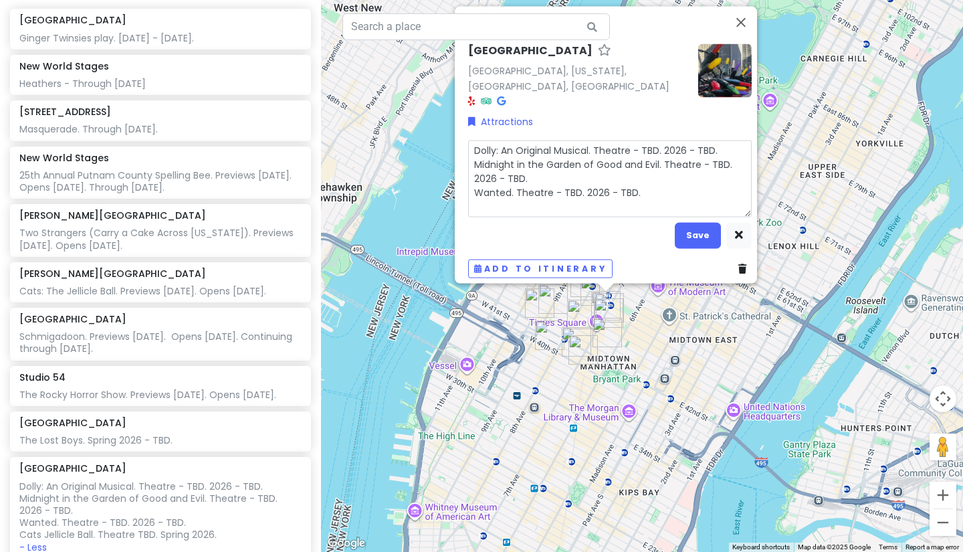
type textarea "Dolly: An Original Musical. Theatre - TBD. 2026 - TBD. Midnight in the Garden o…"
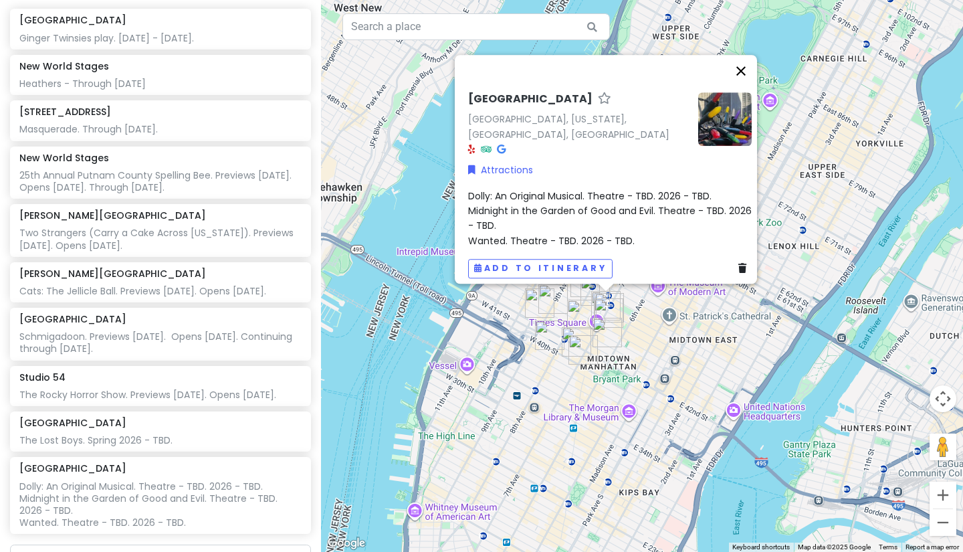
click at [741, 76] on button "Close" at bounding box center [741, 71] width 32 height 32
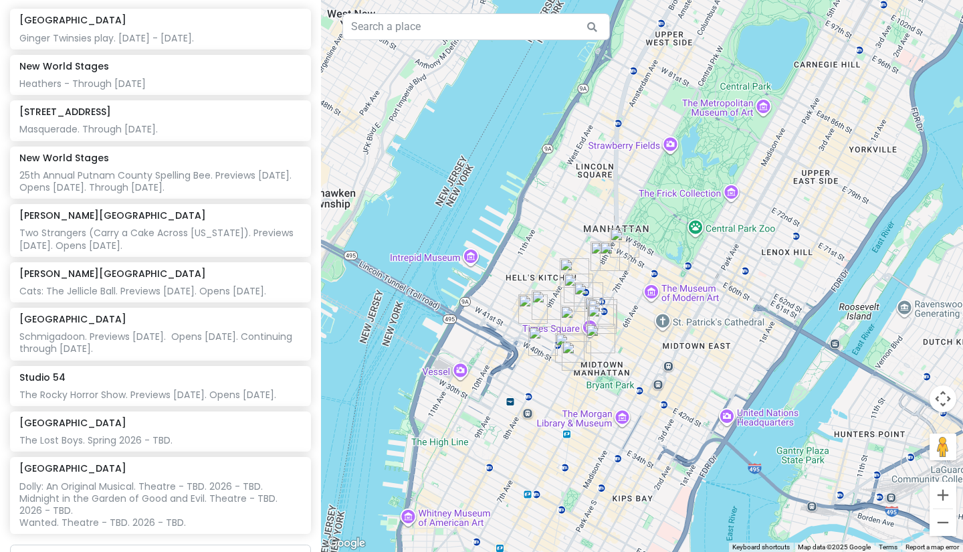
drag, startPoint x: 757, startPoint y: 328, endPoint x: 749, endPoint y: 334, distance: 9.1
click at [749, 334] on div at bounding box center [642, 276] width 642 height 552
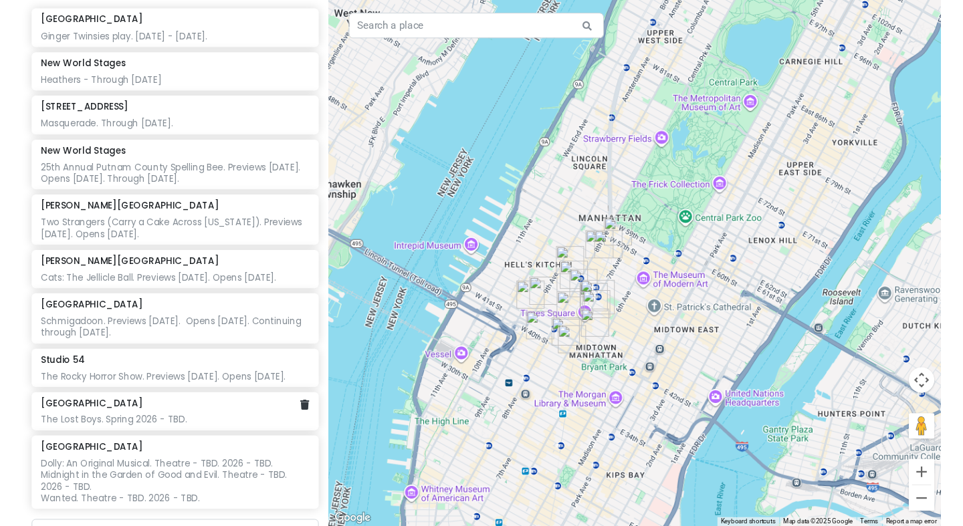
scroll to position [364, 0]
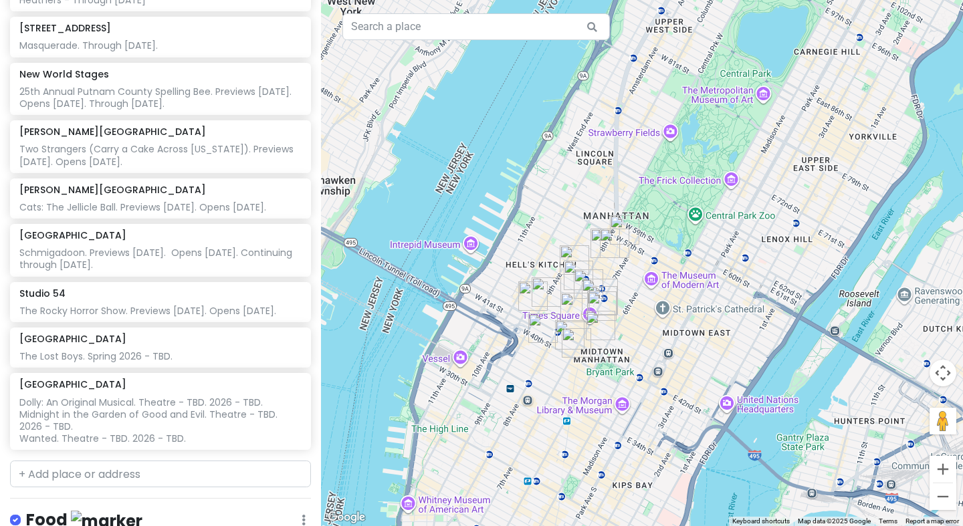
click at [141, 350] on div "The Lost Boys. Spring 2026 - TBD." at bounding box center [159, 356] width 281 height 12
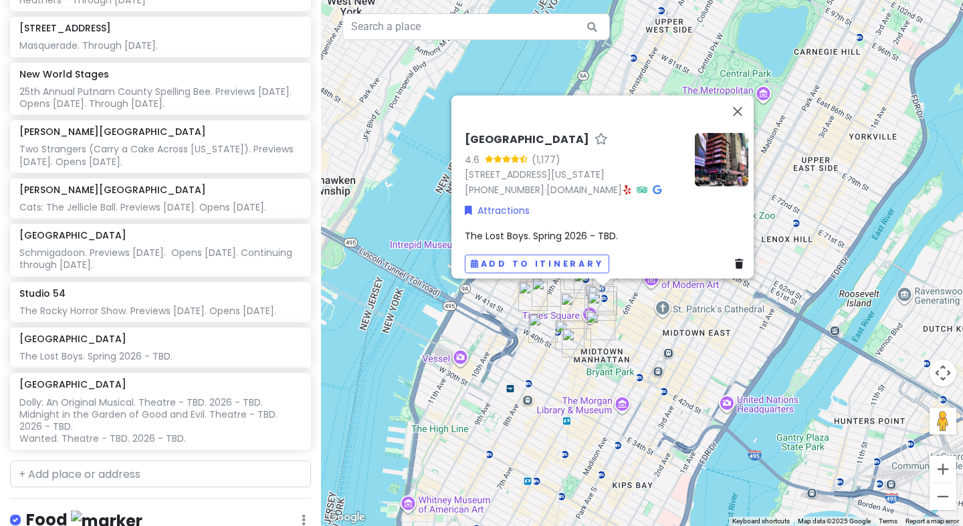
click at [600, 229] on span "The Lost Boys. Spring 2026 - TBD." at bounding box center [541, 235] width 153 height 13
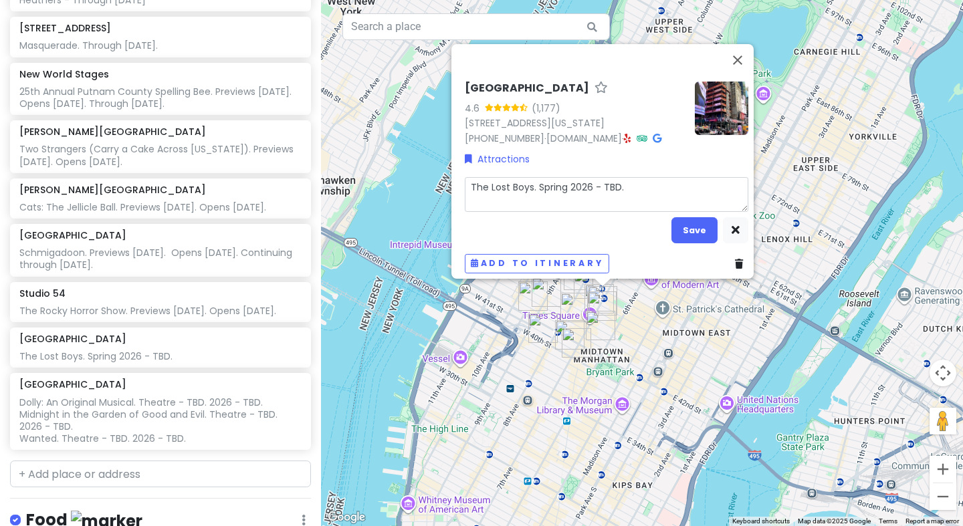
drag, startPoint x: 643, startPoint y: 187, endPoint x: 533, endPoint y: 183, distance: 109.7
click at [533, 183] on textarea "The Lost Boys. Spring 2026 - TBD." at bounding box center [606, 194] width 283 height 35
type textarea "x"
type textarea "The Lost Boys. P"
type textarea "x"
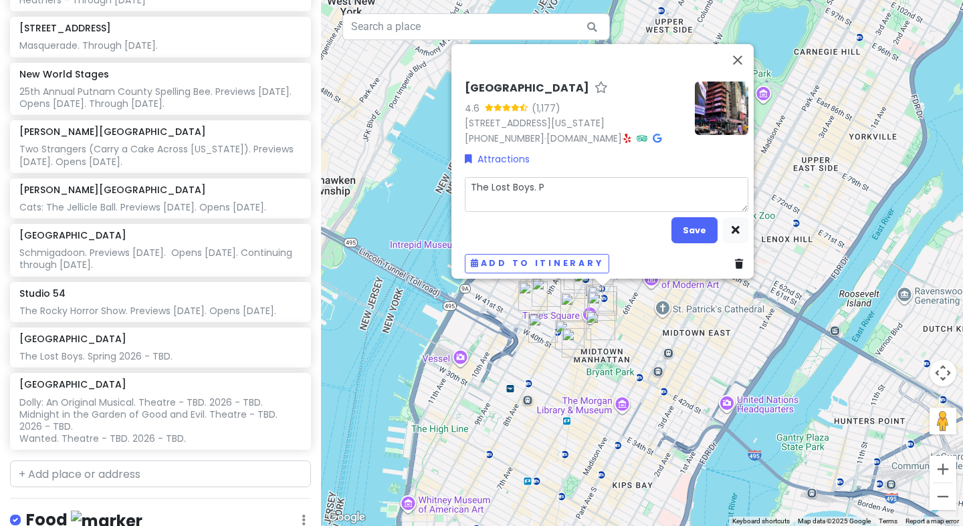
type textarea "The Lost Boys. Pr"
type textarea "x"
type textarea "The Lost Boys. Pre"
type textarea "x"
type textarea "The Lost Boys. Prev"
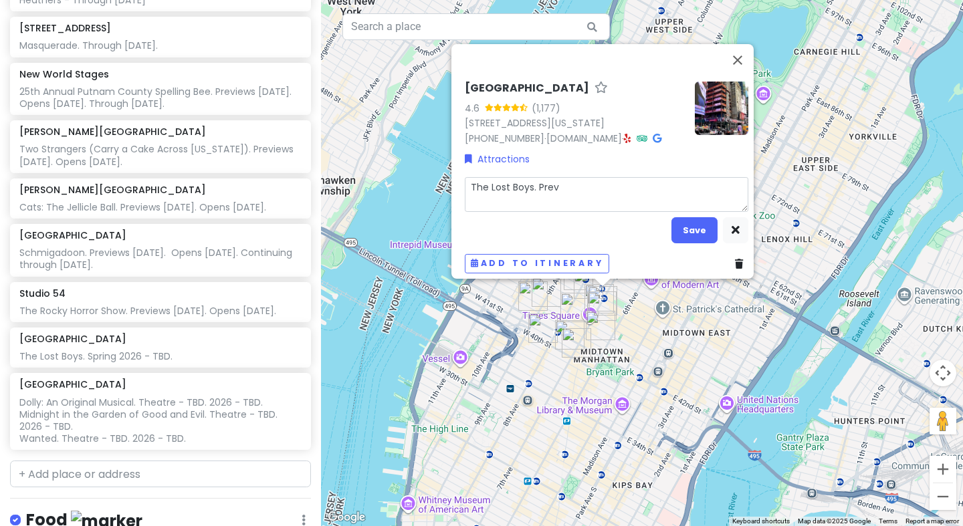
type textarea "x"
type textarea "The Lost Boys. Previ"
type textarea "x"
type textarea "The Lost Boys. [GEOGRAPHIC_DATA]"
type textarea "x"
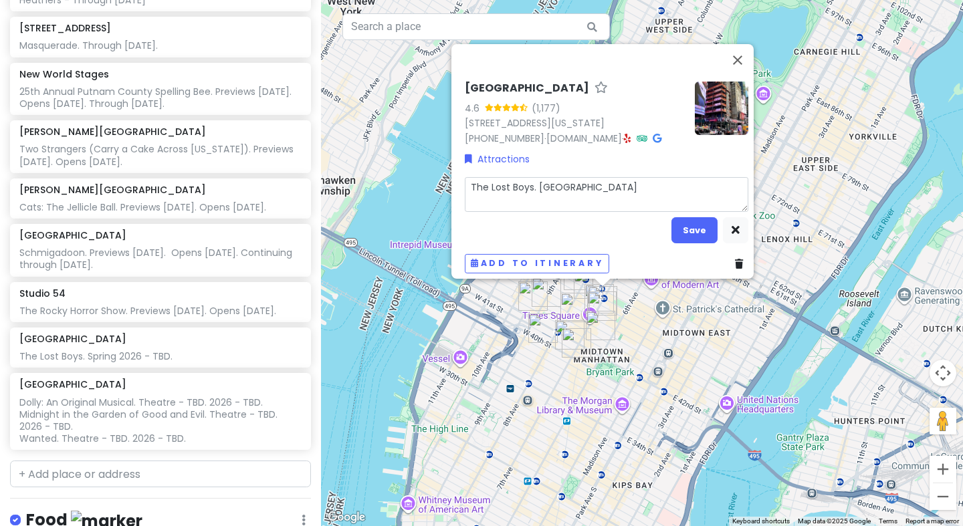
type textarea "The Lost Boys. [GEOGRAPHIC_DATA]"
type textarea "x"
type textarea "The Lost Boys. Previews"
type textarea "x"
type textarea "The Lost Boys. Previews"
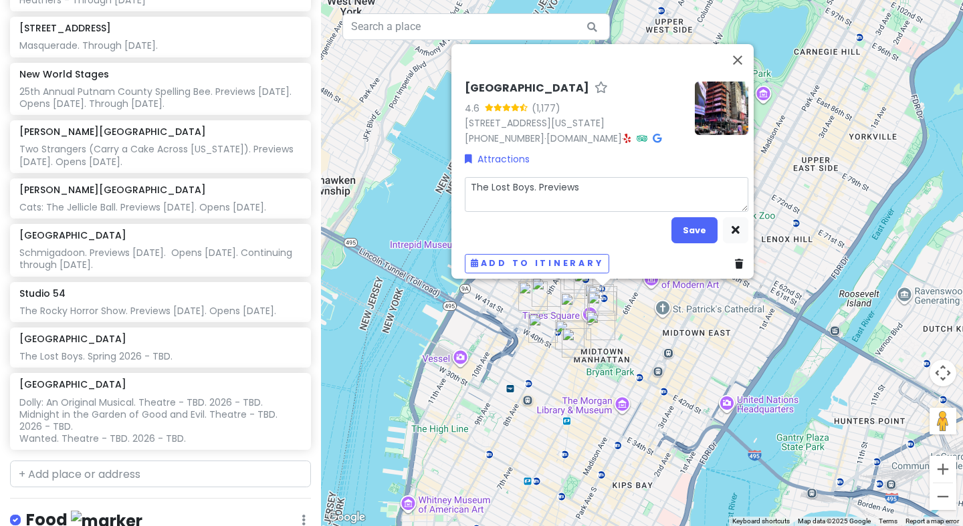
type textarea "x"
type textarea "The Lost Boys. Previews M"
type textarea "x"
type textarea "The Lost Boys. Previews Ma"
type textarea "x"
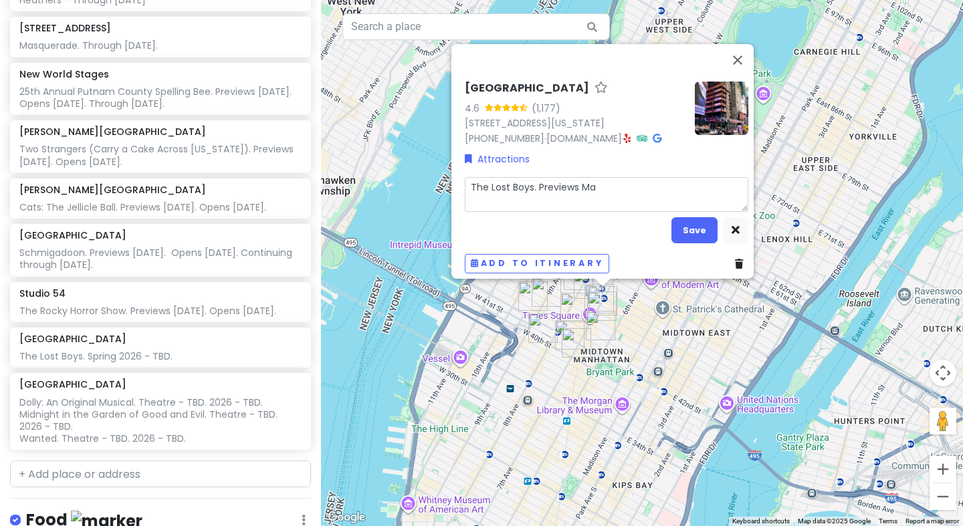
type textarea "The Lost Boys. Previews Mar"
type textarea "x"
type textarea "The Lost Boys. Previews [PERSON_NAME]"
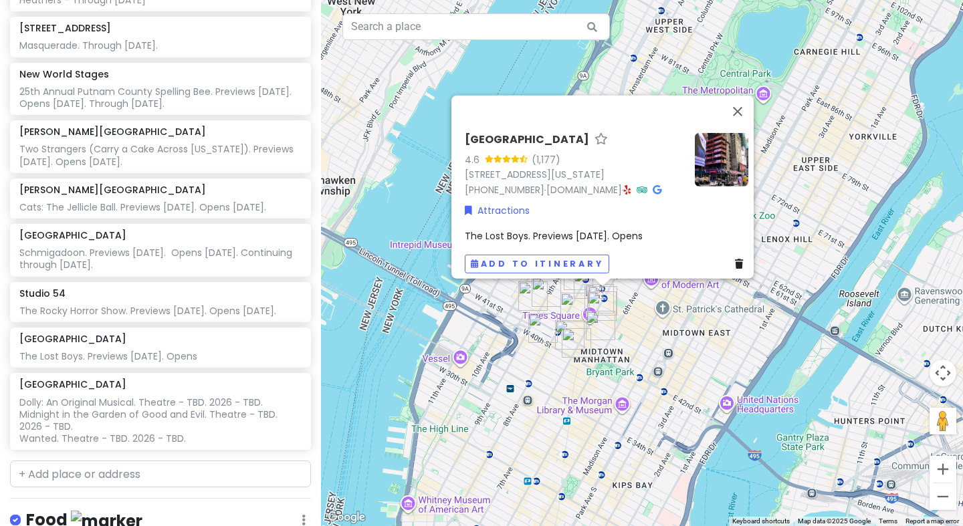
click at [649, 229] on div "The Lost Boys. Previews [DATE]. Opens" at bounding box center [606, 236] width 283 height 15
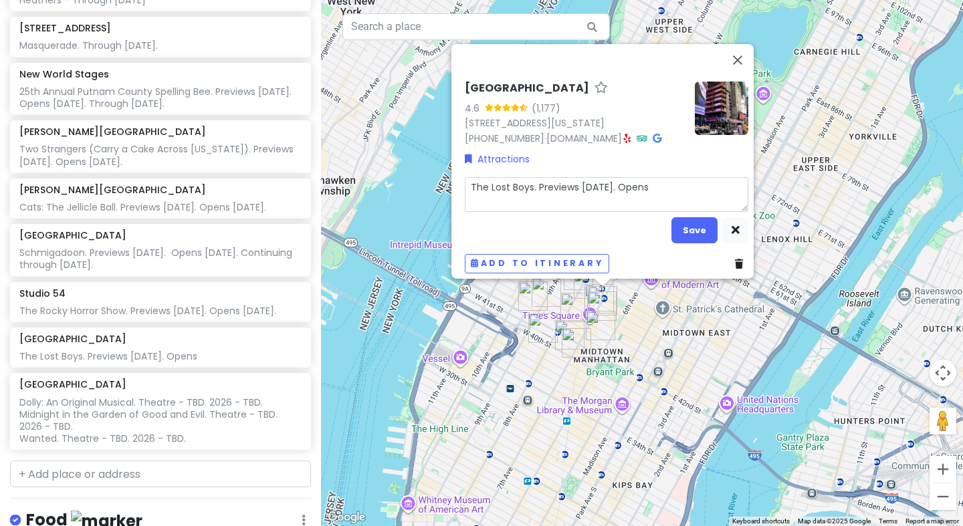
click at [664, 178] on textarea "The Lost Boys. Previews [DATE]. Opens" at bounding box center [606, 194] width 283 height 35
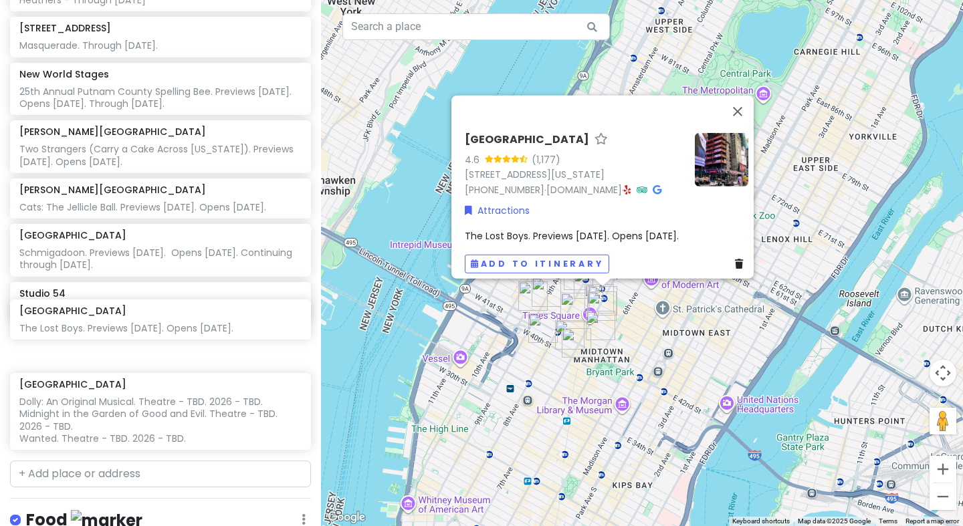
click at [135, 329] on div "Orpheum Theatre Ginger Twinsies play. [DATE] - [DATE]. New World Stages Heather…" at bounding box center [160, 190] width 321 height 530
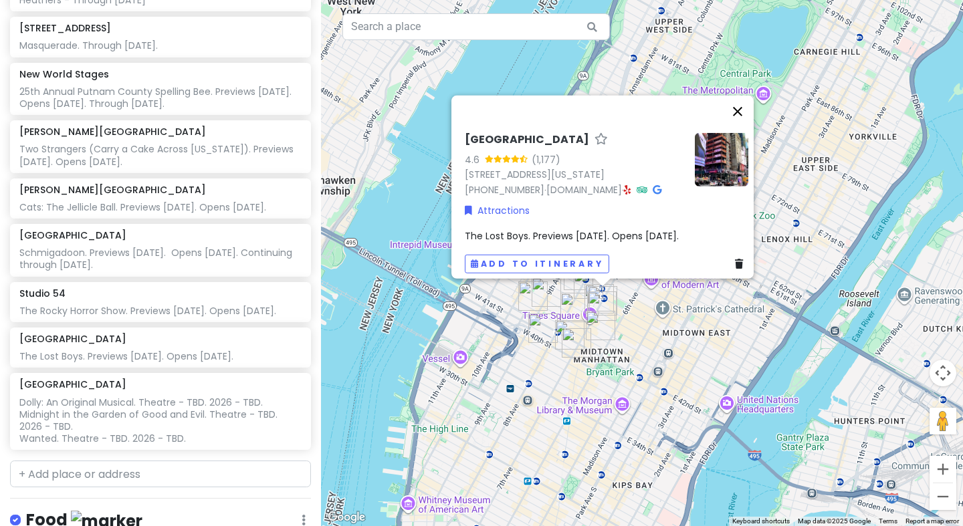
click at [744, 110] on button "Close" at bounding box center [737, 111] width 32 height 32
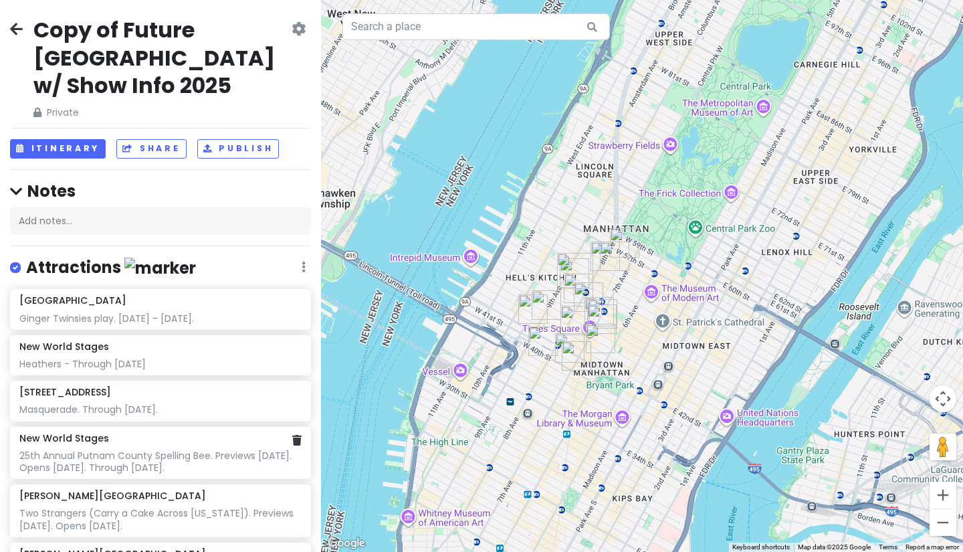
scroll to position [0, 0]
click at [16, 31] on icon at bounding box center [16, 28] width 13 height 11
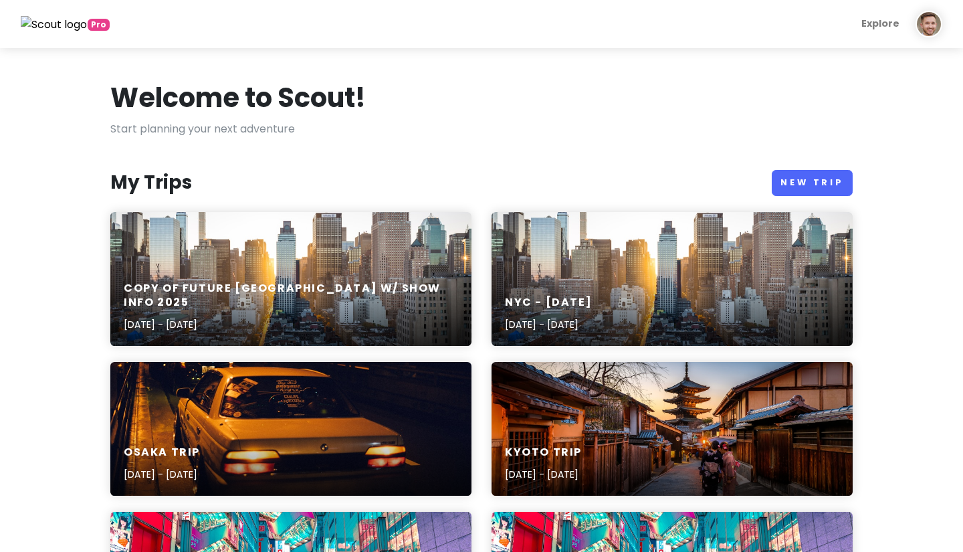
click at [552, 247] on div "[GEOGRAPHIC_DATA] - November [DATE], 2025 - [DATE]" at bounding box center [671, 279] width 361 height 134
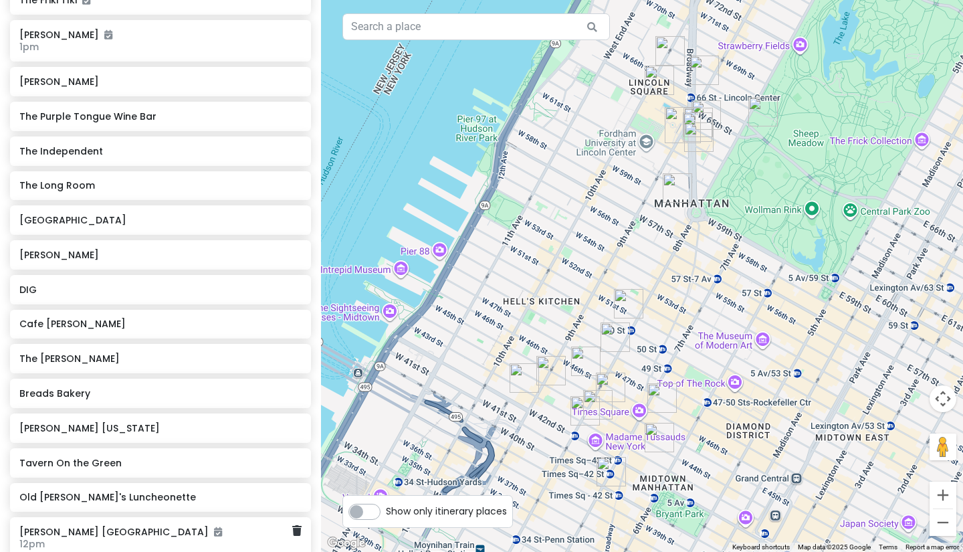
scroll to position [566, 0]
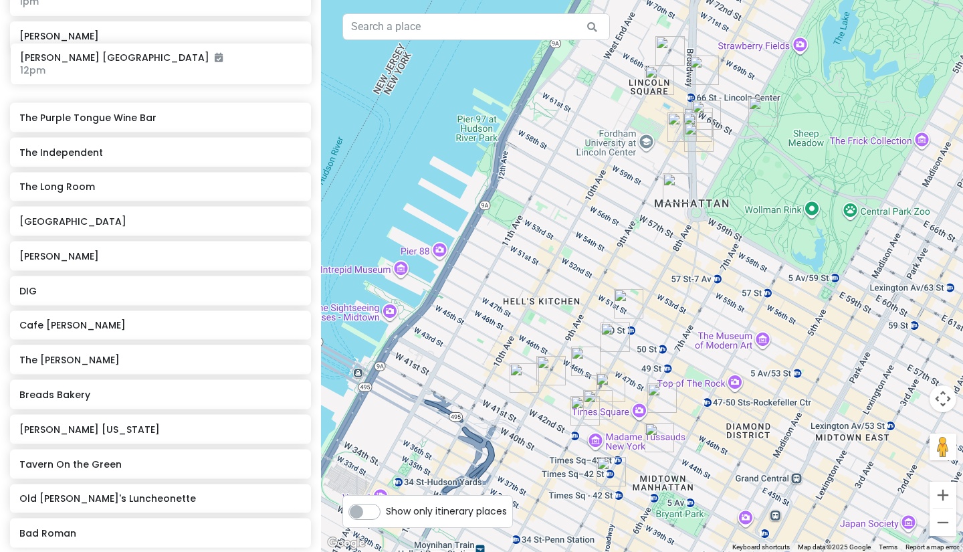
drag, startPoint x: 78, startPoint y: 475, endPoint x: 78, endPoint y: 66, distance: 408.5
click at [78, 66] on div "The Friki TIki [PERSON_NAME] 1pm [PERSON_NAME] The Purple Tongue Wine Bar The I…" at bounding box center [160, 246] width 321 height 612
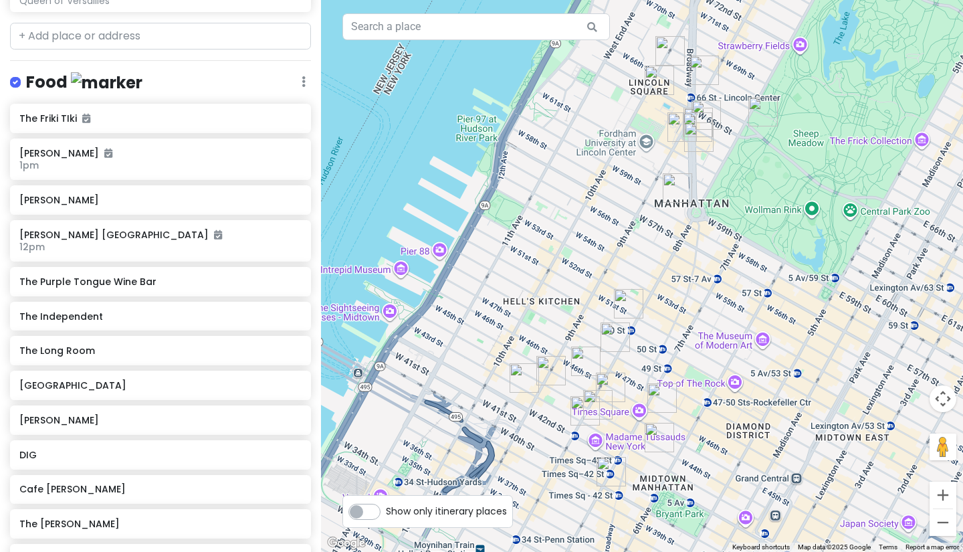
scroll to position [389, 0]
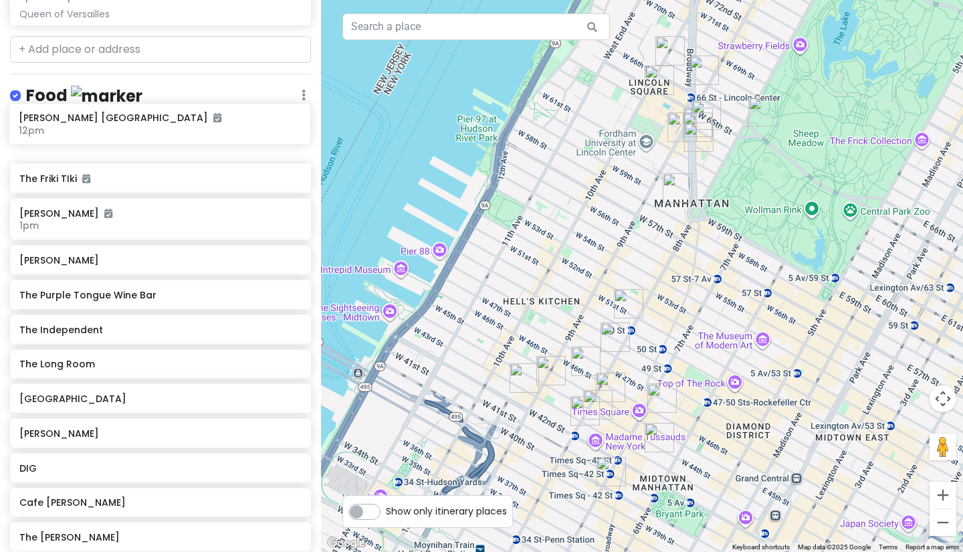
drag, startPoint x: 94, startPoint y: 238, endPoint x: 93, endPoint y: 126, distance: 112.3
click at [93, 126] on div "The Friki TIki [PERSON_NAME] 1pm [PERSON_NAME] [PERSON_NAME] [GEOGRAPHIC_DATA] …" at bounding box center [160, 423] width 321 height 612
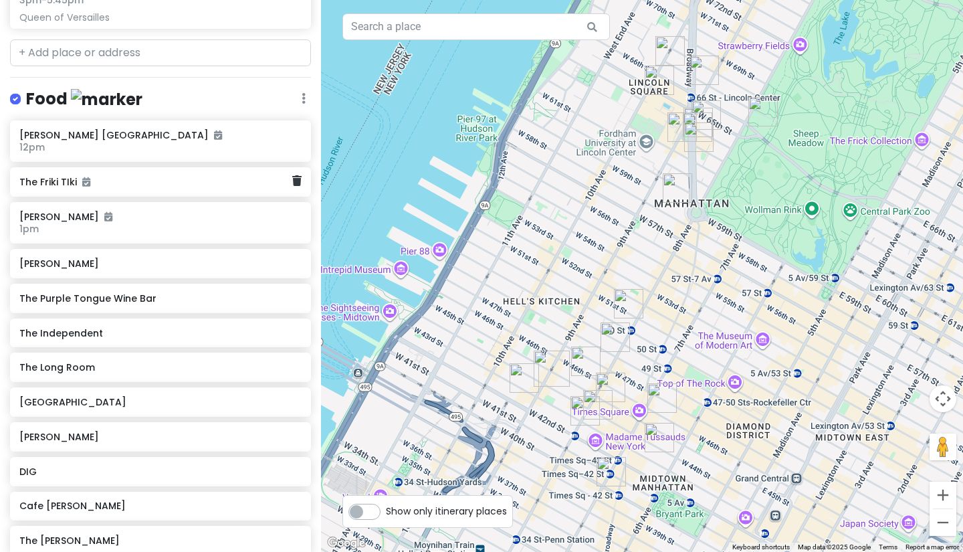
click at [90, 176] on h6 "The Friki TIki" at bounding box center [155, 182] width 272 height 12
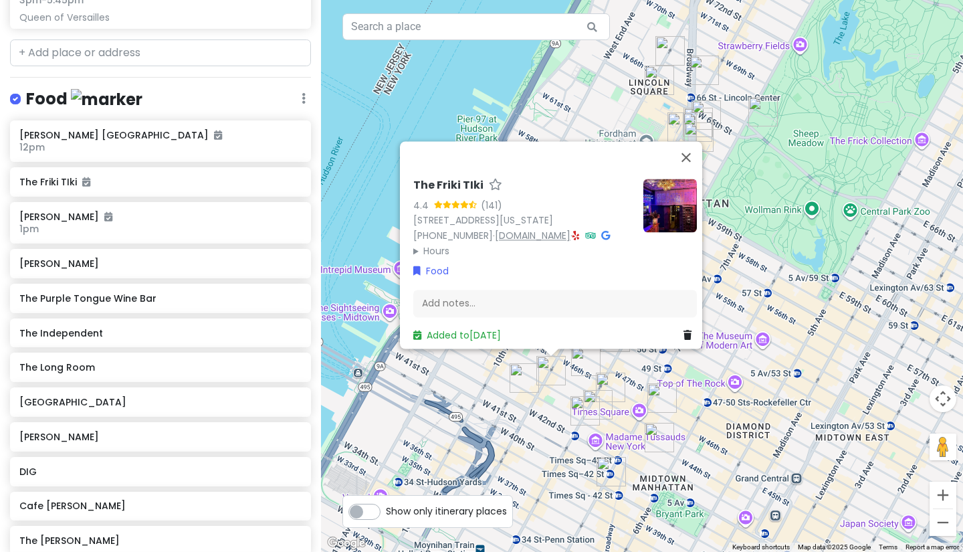
click at [540, 233] on link "[DOMAIN_NAME]" at bounding box center [533, 235] width 76 height 13
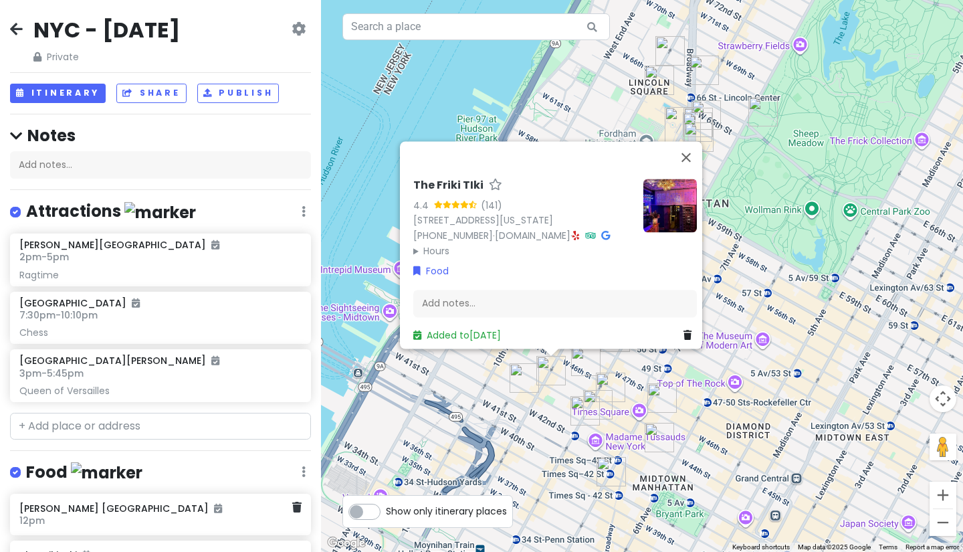
scroll to position [0, 0]
click at [70, 96] on button "Itinerary" at bounding box center [58, 93] width 96 height 19
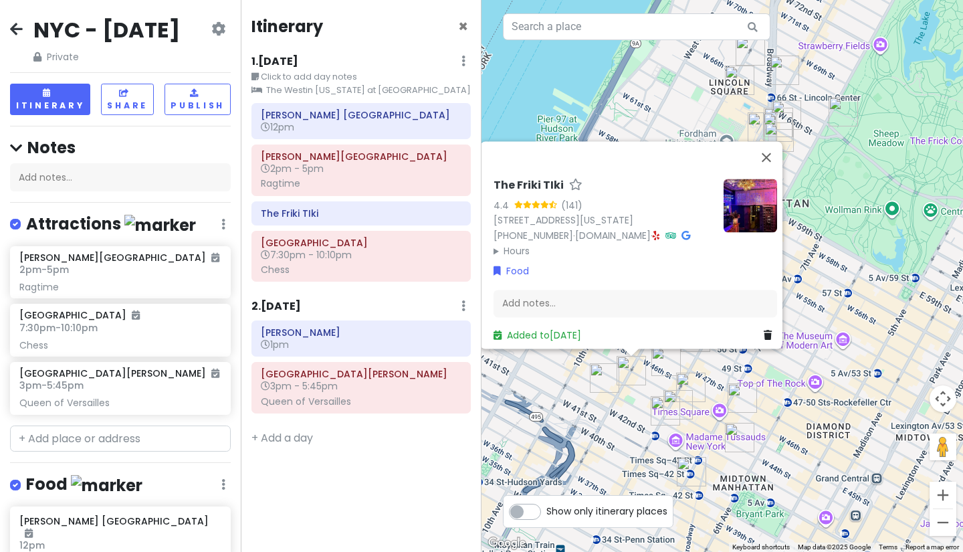
click at [847, 306] on div "The Friki TIki 4.4 (141) [STREET_ADDRESS][US_STATE] [PHONE_NUMBER] · [DOMAIN_NA…" at bounding box center [721, 276] width 481 height 552
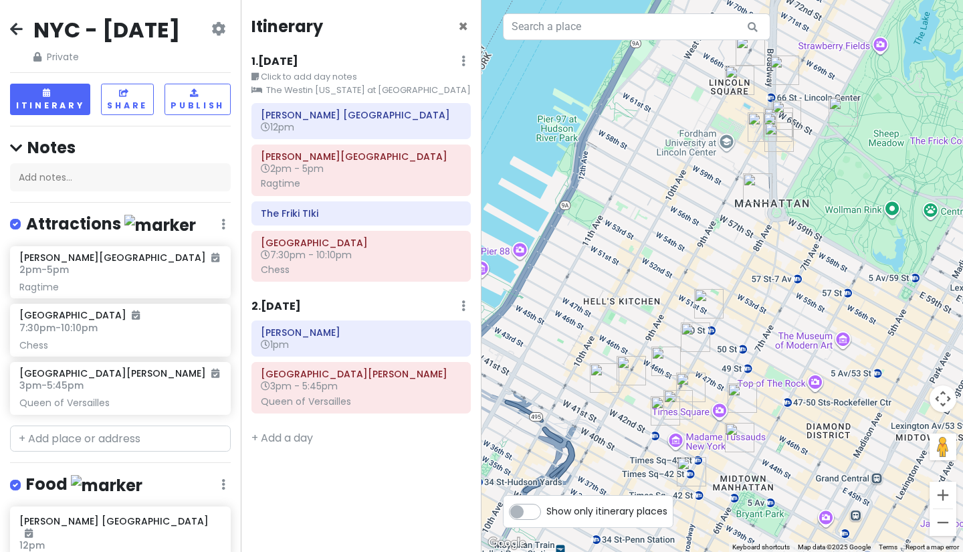
click at [754, 127] on img "P.J. Clarke's Lincoln Square" at bounding box center [761, 126] width 29 height 29
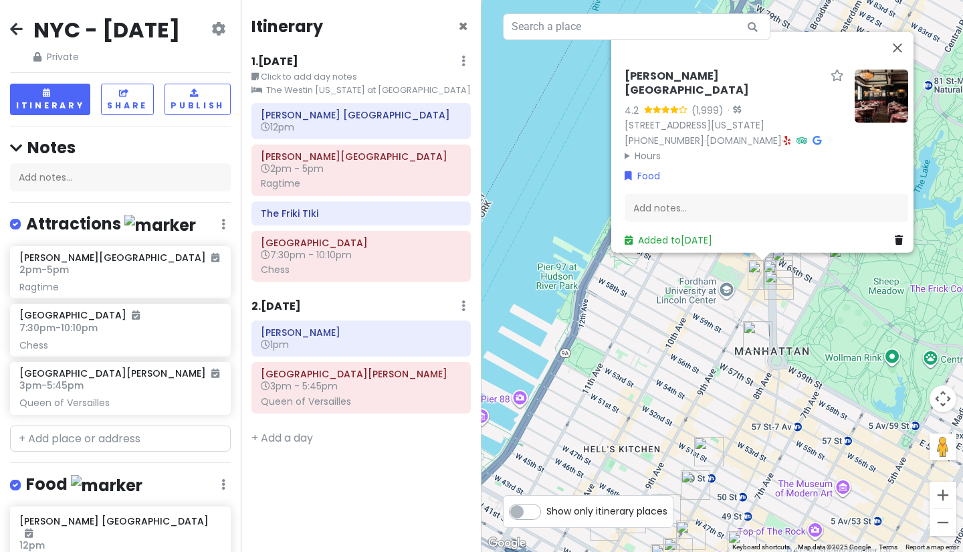
click at [683, 332] on div "[PERSON_NAME][GEOGRAPHIC_DATA] 4.2 (1,999) · [STREET_ADDRESS][US_STATE] [PHONE_…" at bounding box center [721, 276] width 481 height 552
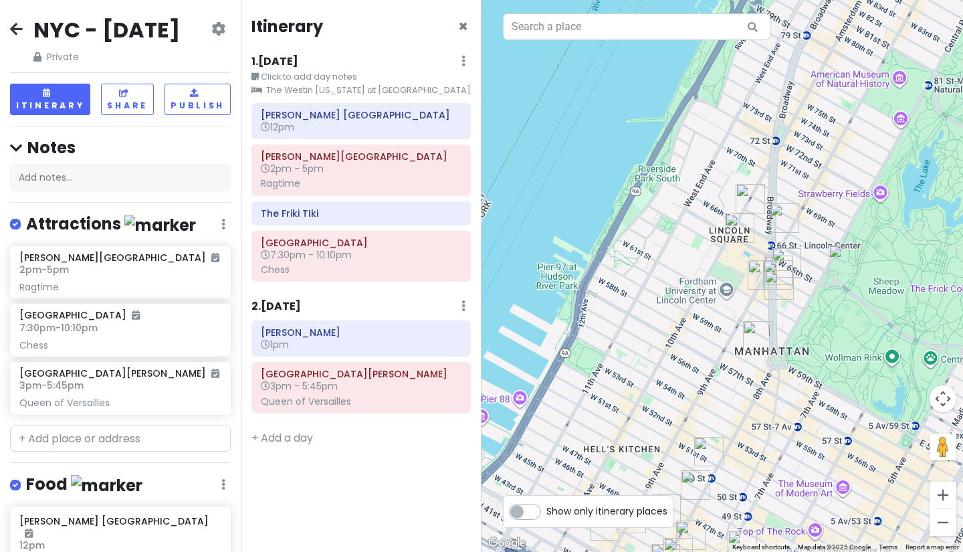
click at [756, 266] on img "P.J. Clarke's Lincoln Square" at bounding box center [761, 274] width 29 height 29
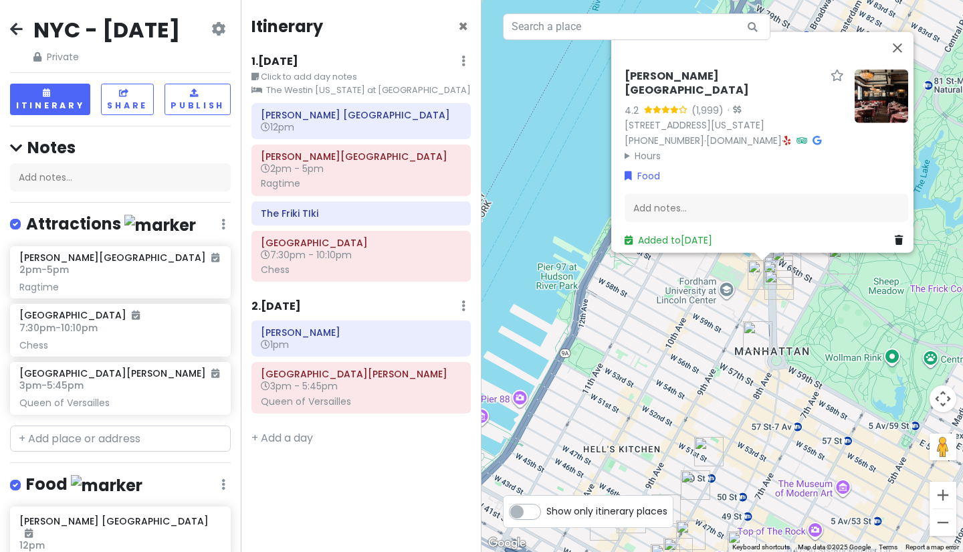
click at [812, 135] on icon at bounding box center [816, 139] width 9 height 9
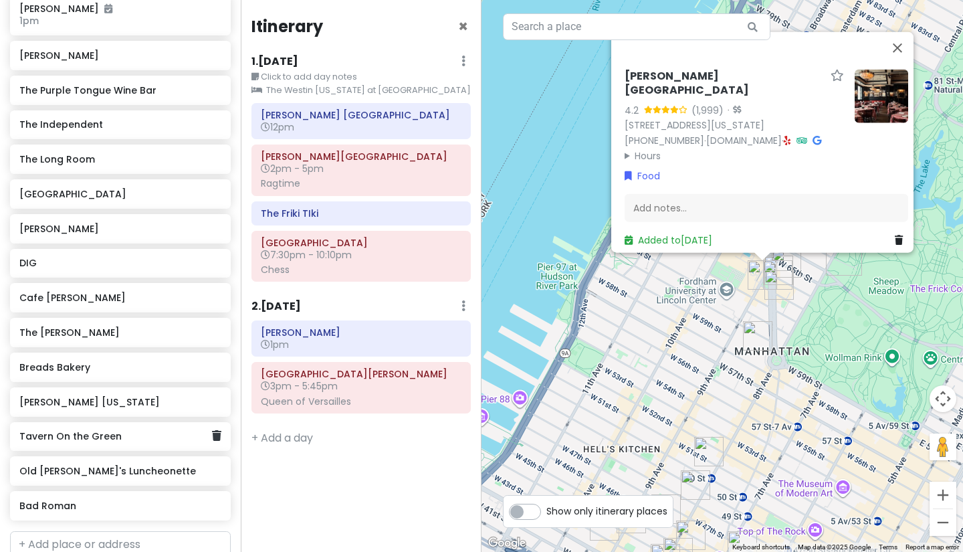
scroll to position [605, 0]
click at [66, 477] on h6 "Old [PERSON_NAME]'s Luncheonette" at bounding box center [115, 471] width 192 height 12
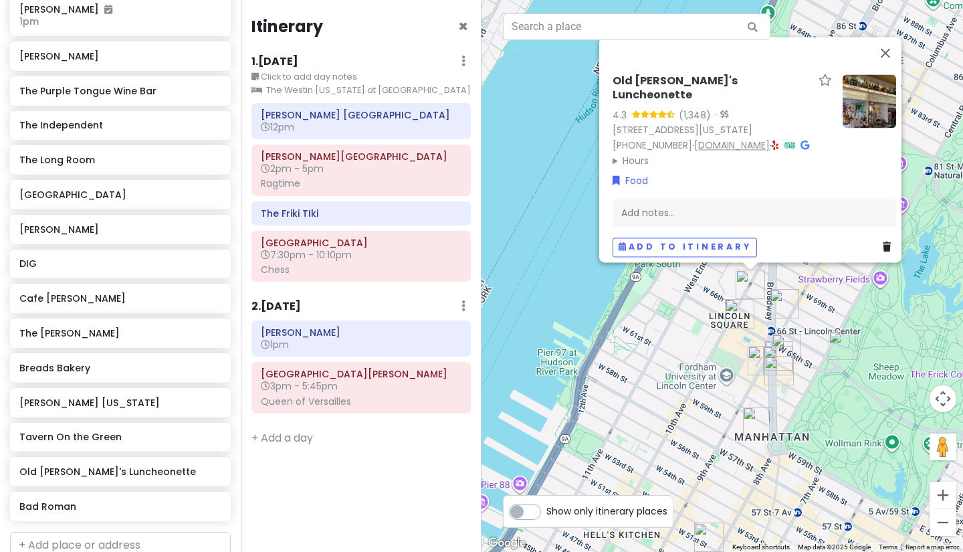
click at [742, 140] on link "[DOMAIN_NAME]" at bounding box center [732, 144] width 76 height 13
click at [59, 512] on h6 "Bad Roman" at bounding box center [115, 506] width 192 height 12
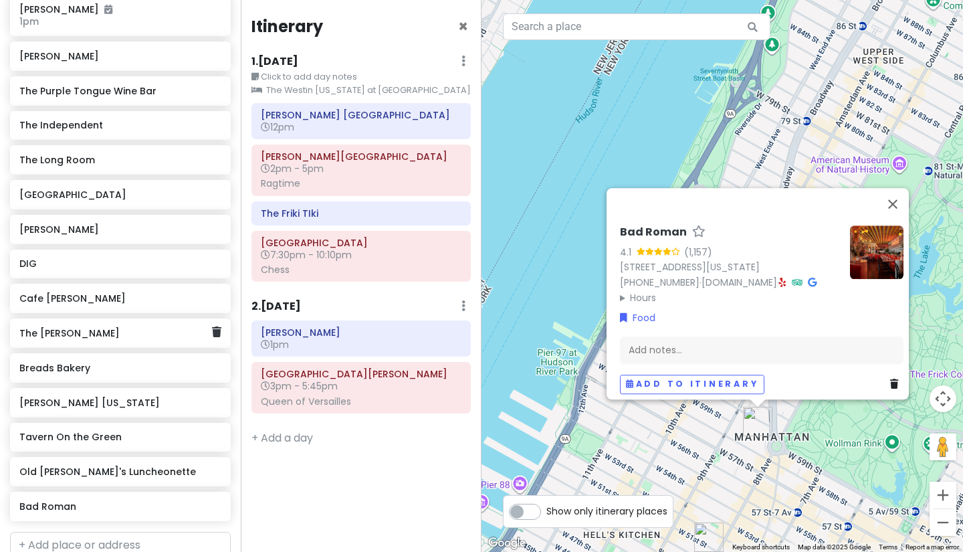
click at [81, 339] on h6 "The [PERSON_NAME]" at bounding box center [115, 333] width 192 height 12
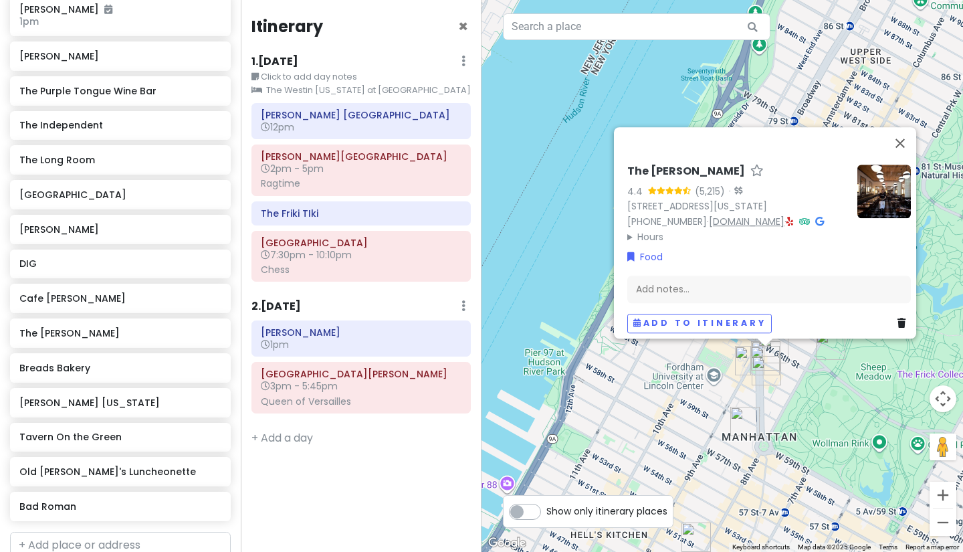
click at [745, 215] on link "[DOMAIN_NAME]" at bounding box center [747, 221] width 76 height 13
click at [350, 126] on h6 "12pm" at bounding box center [361, 127] width 201 height 12
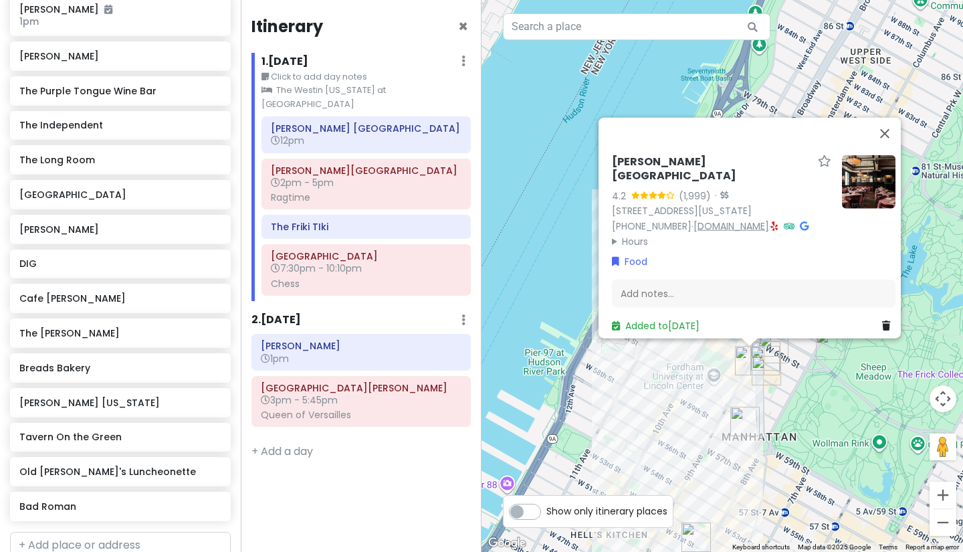
click at [709, 219] on link "[DOMAIN_NAME]" at bounding box center [731, 225] width 76 height 13
